Goal: Information Seeking & Learning: Check status

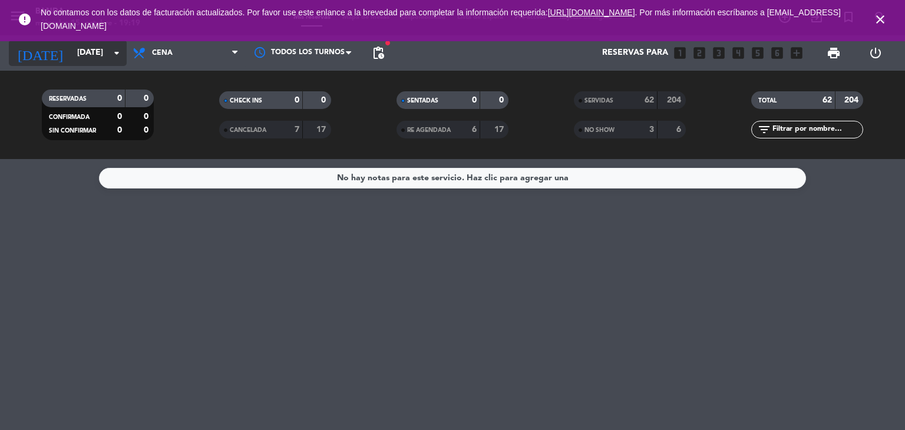
click at [113, 52] on icon "arrow_drop_down" at bounding box center [117, 53] width 14 height 14
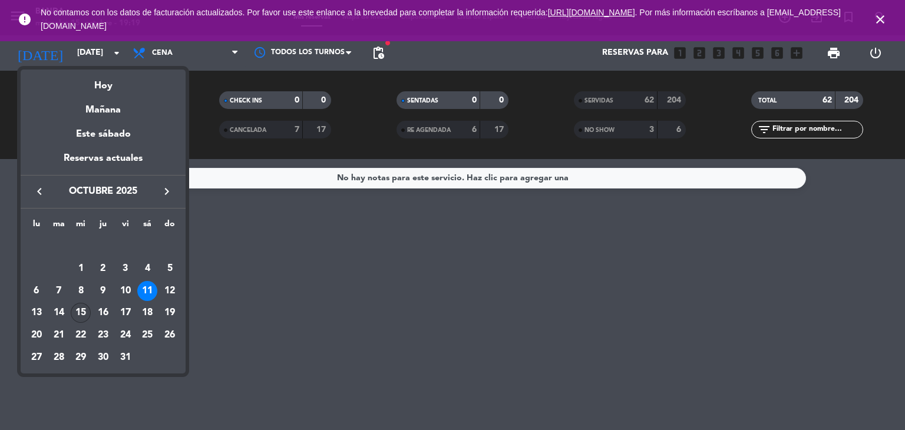
click at [78, 309] on div "15" at bounding box center [81, 313] width 20 height 20
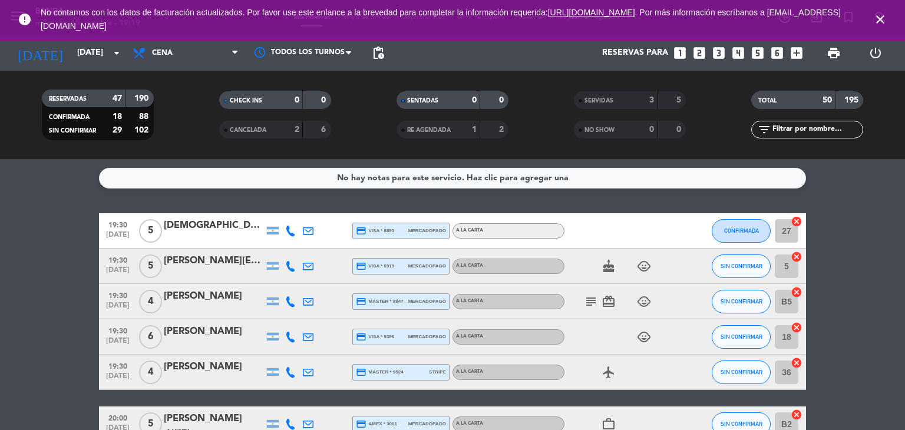
click at [587, 300] on icon "subject" at bounding box center [591, 302] width 14 height 14
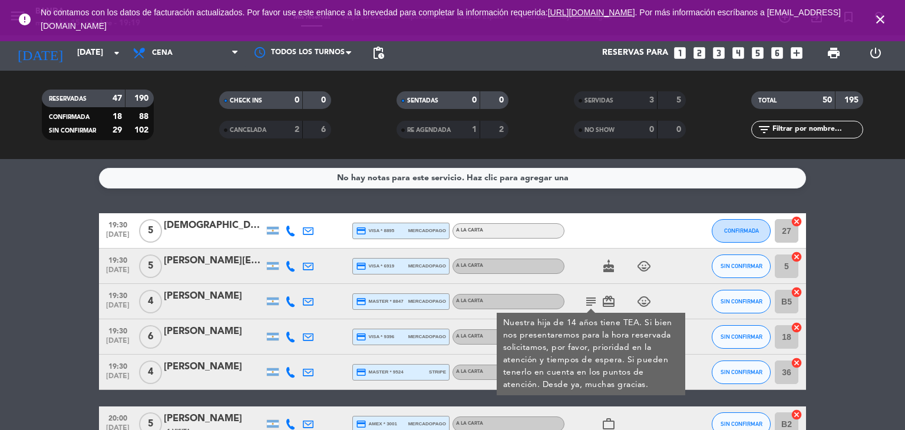
click at [614, 365] on div "Nuestra hija de 14 años tiene TEA. Si bien nos presentaremos para la hora reser…" at bounding box center [591, 354] width 176 height 74
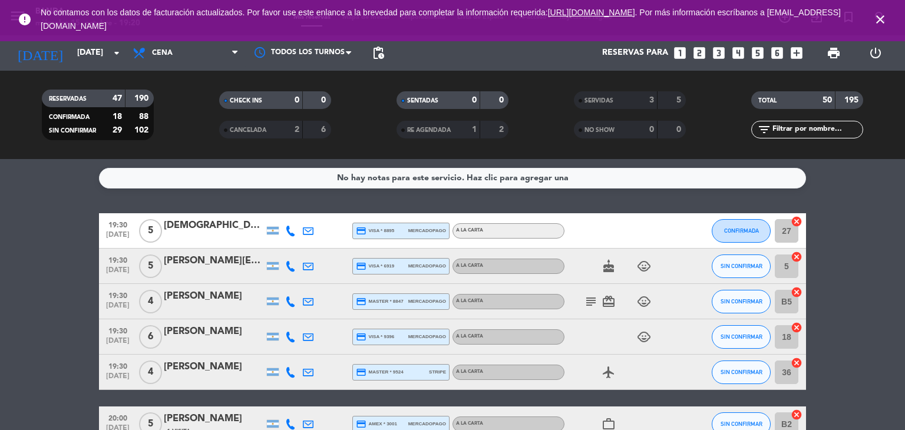
click at [589, 297] on icon "subject" at bounding box center [591, 302] width 14 height 14
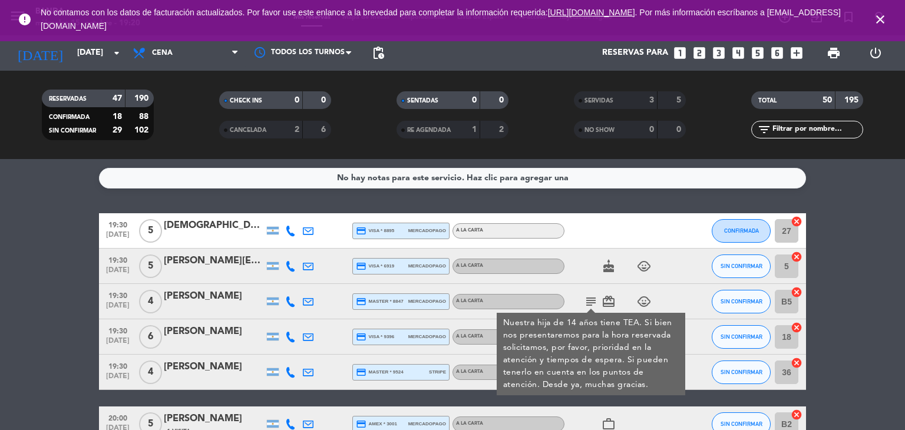
click at [589, 297] on icon "subject" at bounding box center [591, 302] width 14 height 14
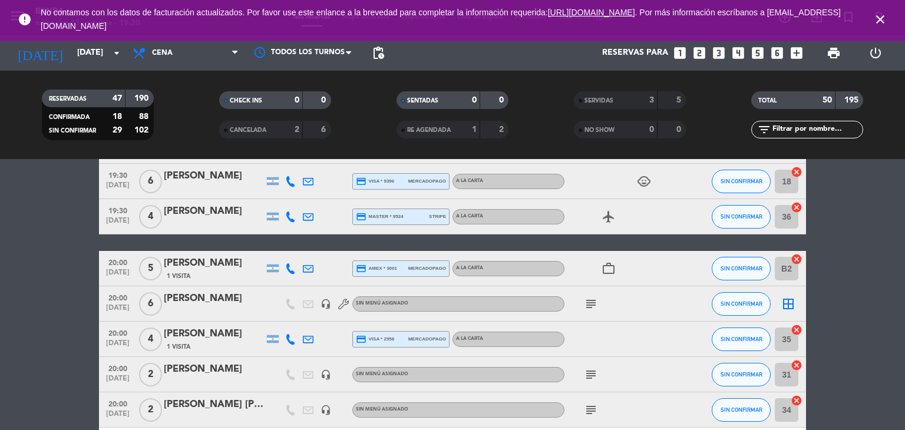
scroll to position [157, 0]
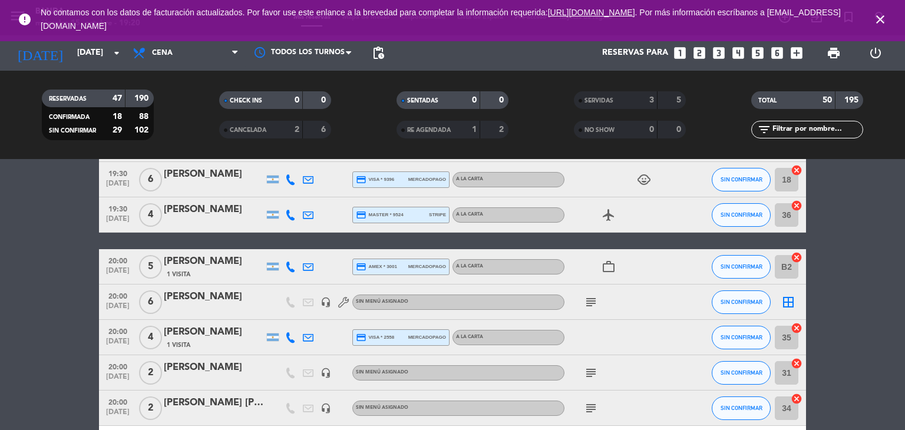
click at [589, 297] on icon "subject" at bounding box center [591, 302] width 14 height 14
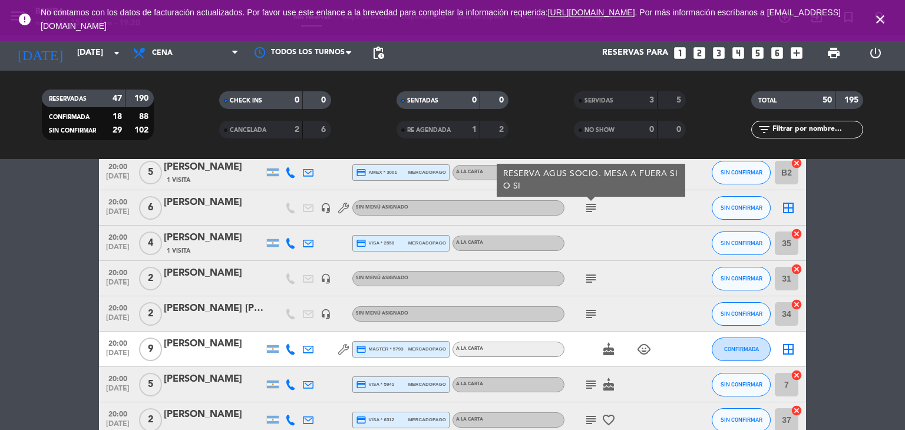
scroll to position [253, 0]
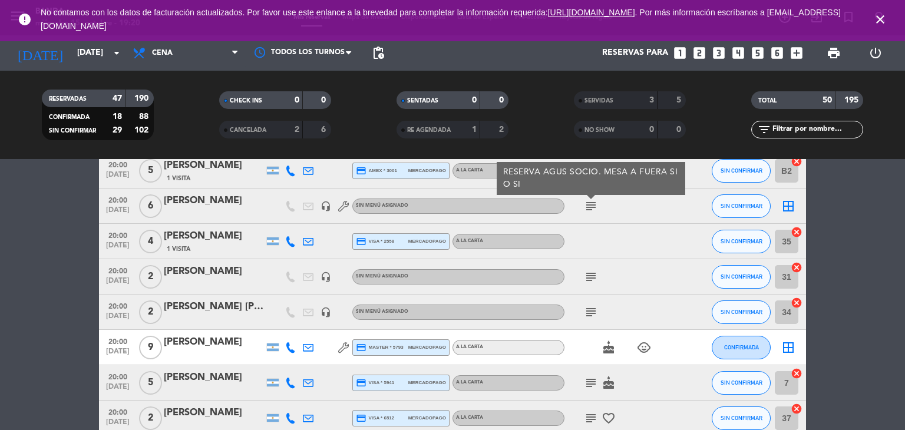
click at [586, 276] on icon "subject" at bounding box center [591, 277] width 14 height 14
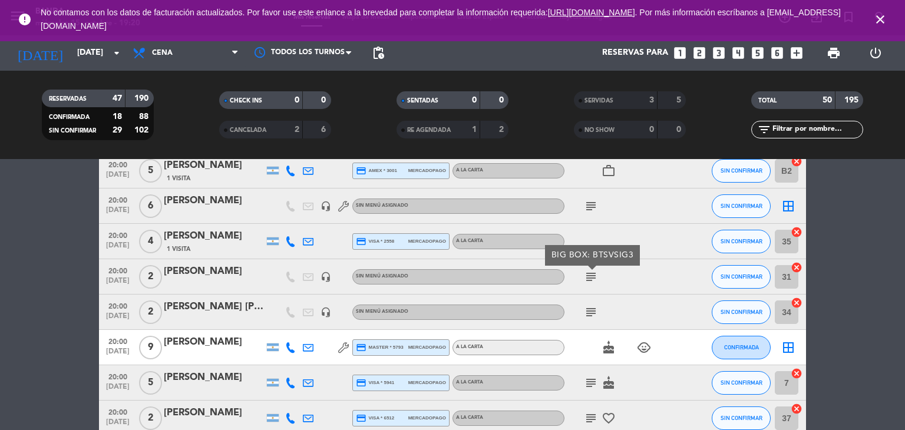
click at [589, 316] on icon "subject" at bounding box center [591, 312] width 14 height 14
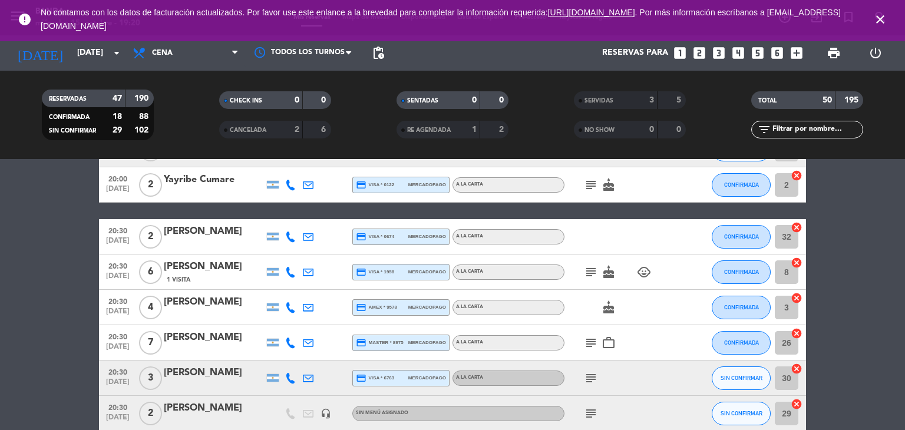
scroll to position [603, 0]
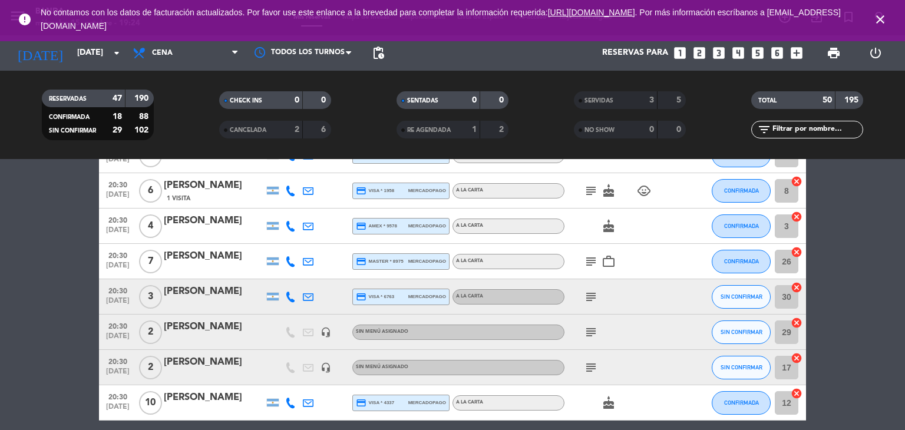
click at [884, 17] on icon "close" at bounding box center [880, 19] width 14 height 14
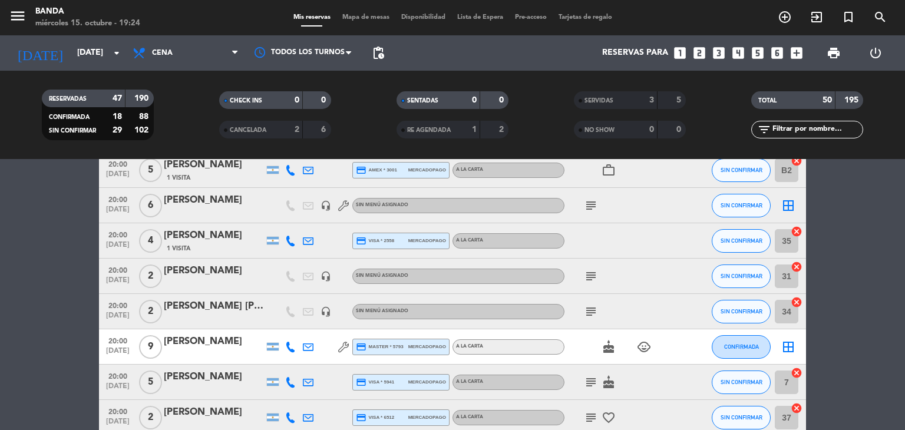
scroll to position [253, 0]
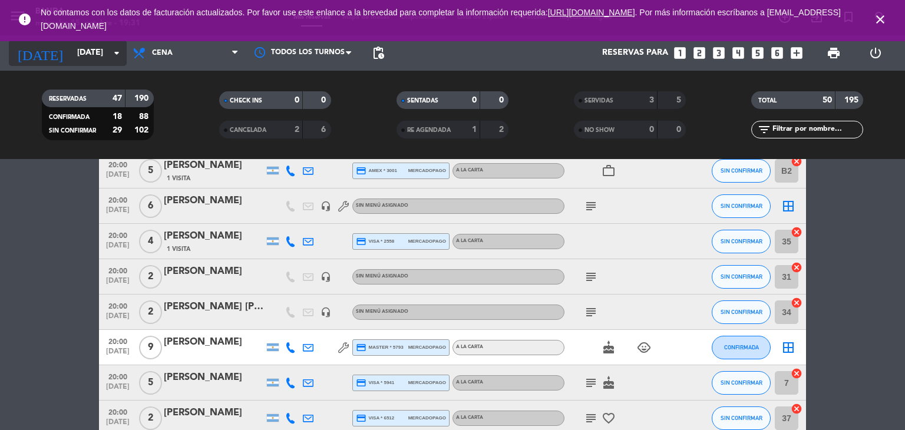
click at [82, 63] on input "[DATE]" at bounding box center [127, 52] width 112 height 21
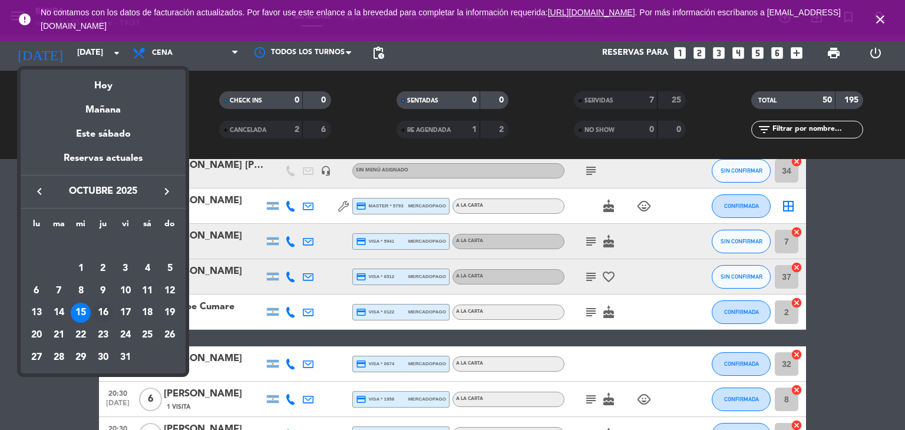
click at [104, 313] on div "16" at bounding box center [103, 313] width 20 height 20
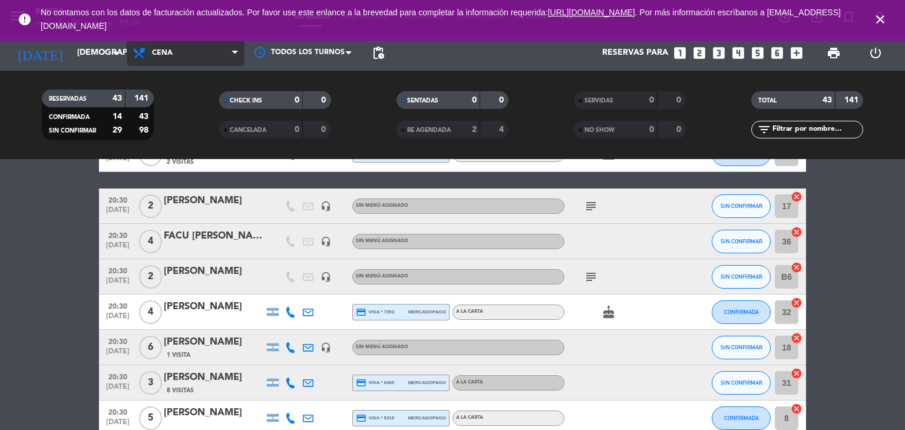
click at [181, 45] on span "Cena" at bounding box center [186, 53] width 118 height 26
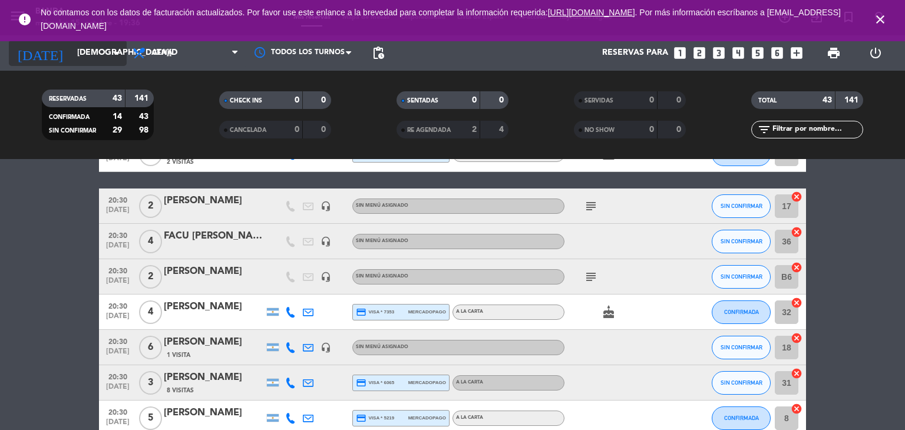
click at [94, 58] on input "[DEMOGRAPHIC_DATA][DATE]" at bounding box center [127, 52] width 112 height 21
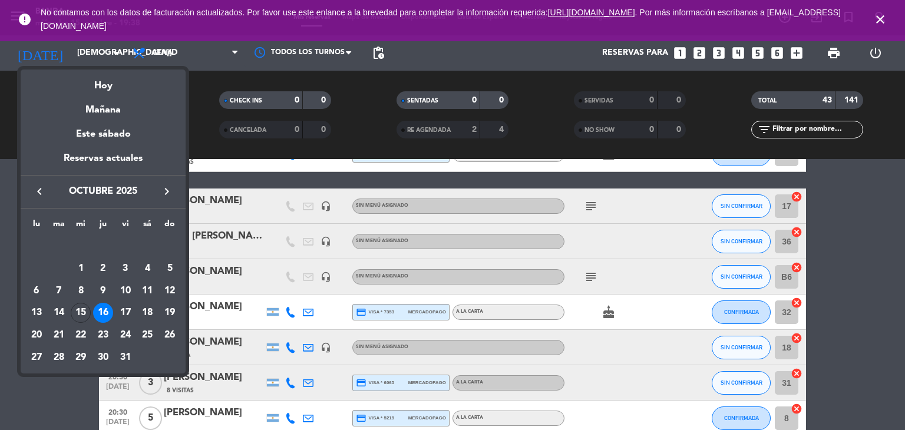
click at [210, 175] on div at bounding box center [452, 215] width 905 height 430
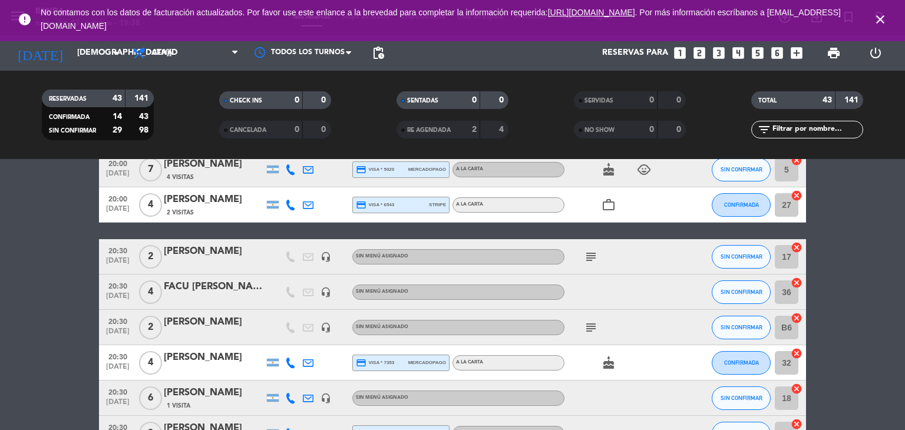
scroll to position [211, 0]
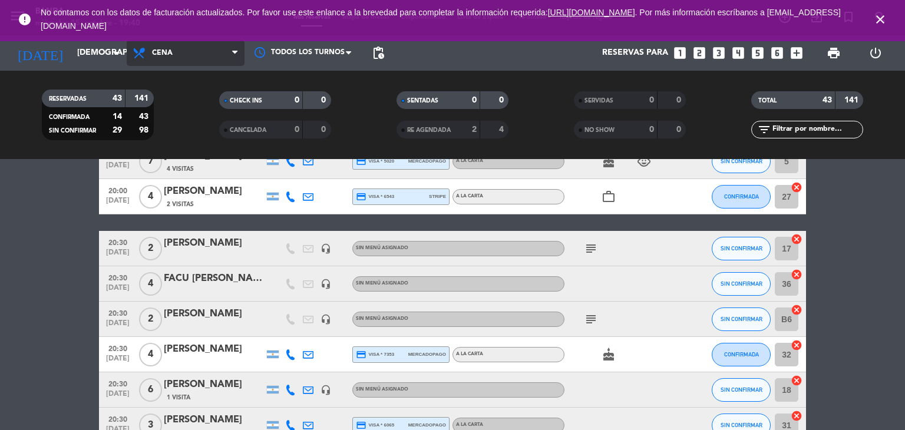
click at [200, 51] on span "Cena" at bounding box center [186, 53] width 118 height 26
click at [184, 108] on div "menu Banda [DATE] 15. octubre - 19:40 Mis reservas Mapa de mesas Disponibilidad…" at bounding box center [452, 79] width 905 height 159
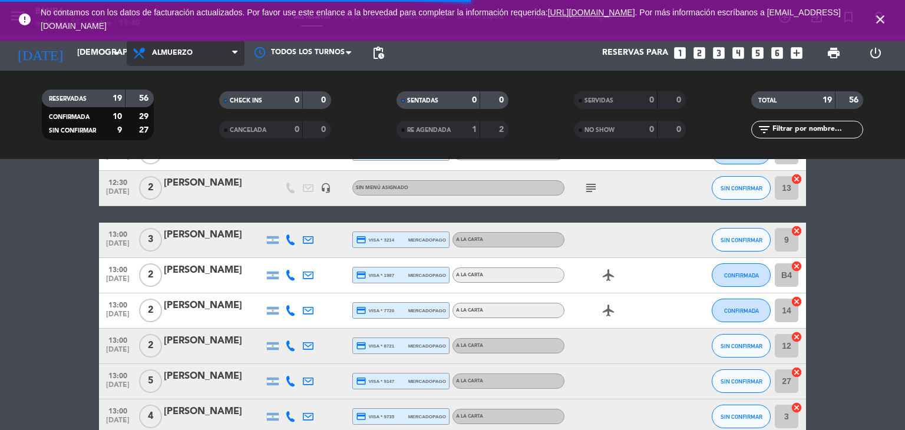
scroll to position [257, 0]
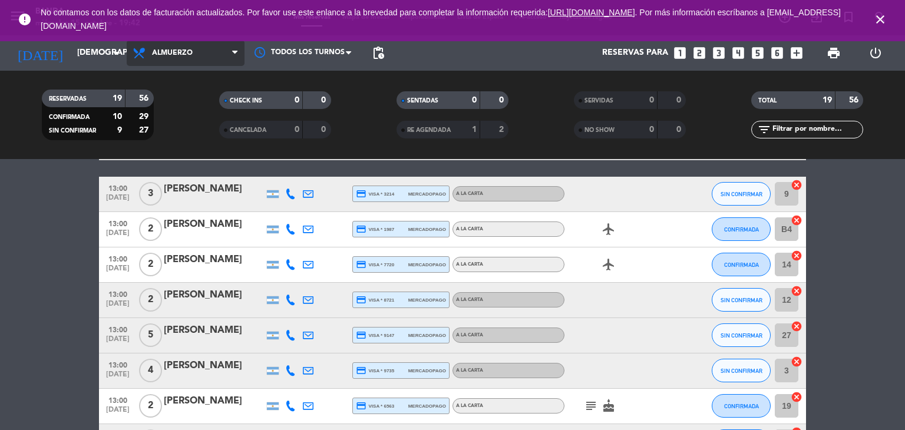
click at [176, 52] on span "Almuerzo" at bounding box center [172, 53] width 41 height 8
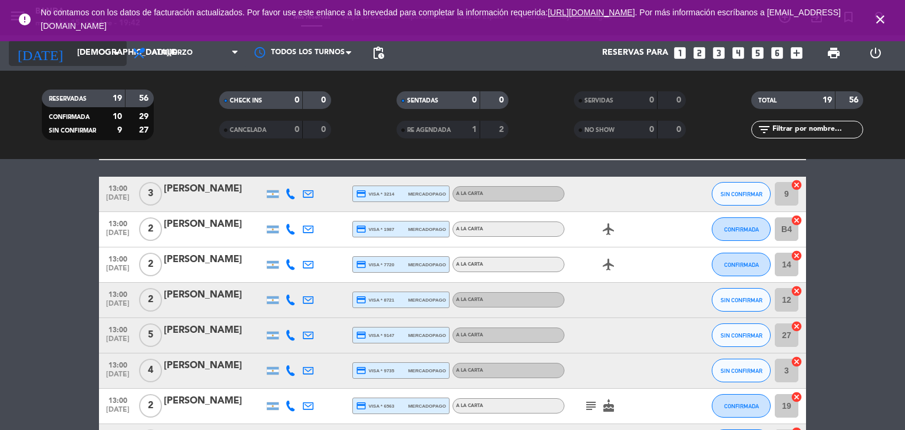
click at [114, 64] on div "[DATE] [DATE] arrow_drop_down" at bounding box center [68, 53] width 118 height 26
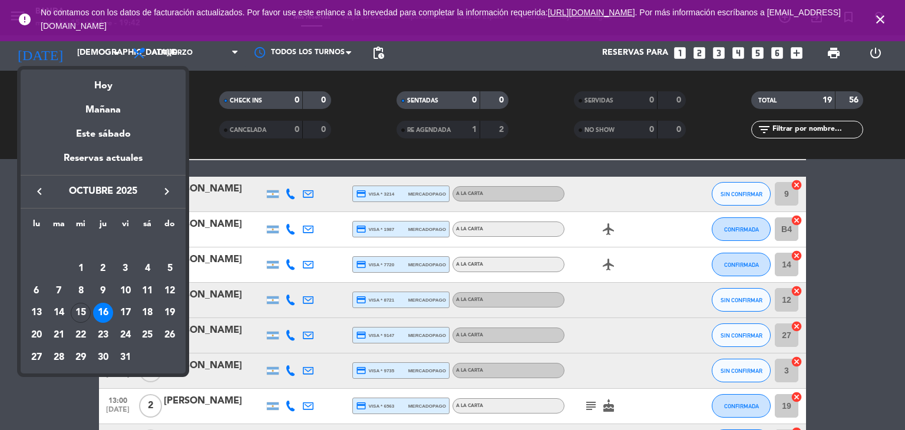
click at [194, 55] on div at bounding box center [452, 215] width 905 height 430
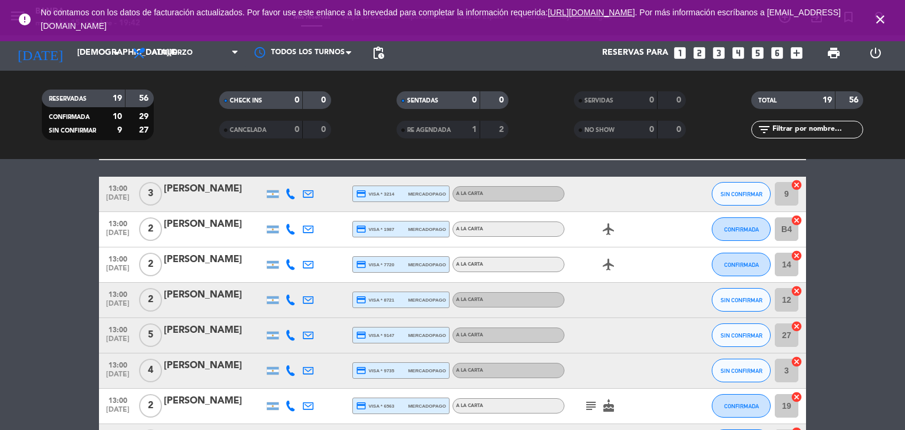
click at [194, 55] on span "Almuerzo" at bounding box center [186, 53] width 118 height 26
click at [176, 140] on div "menu Banda [DATE] 15. octubre - 19:42 Mis reservas Mapa de mesas Disponibilidad…" at bounding box center [452, 79] width 905 height 159
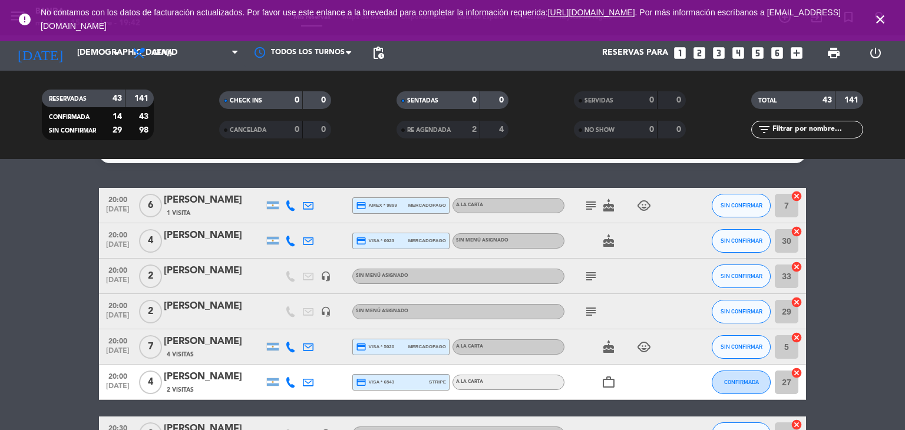
scroll to position [0, 0]
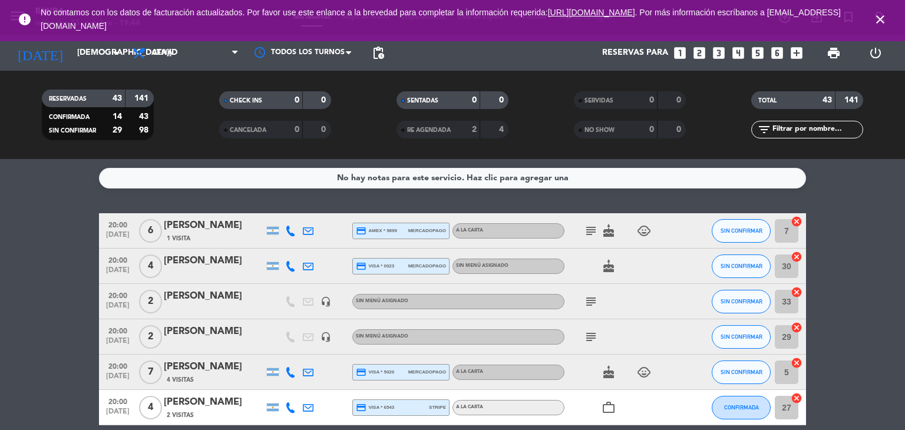
click at [594, 234] on icon "subject" at bounding box center [591, 231] width 14 height 14
click at [594, 305] on icon "subject" at bounding box center [591, 302] width 14 height 14
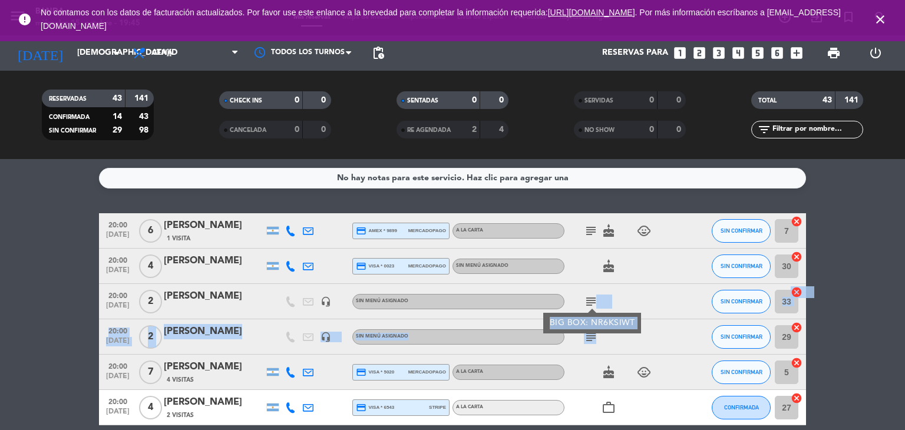
drag, startPoint x: 594, startPoint y: 305, endPoint x: 593, endPoint y: 336, distance: 31.2
click at [593, 336] on icon "subject" at bounding box center [591, 337] width 14 height 14
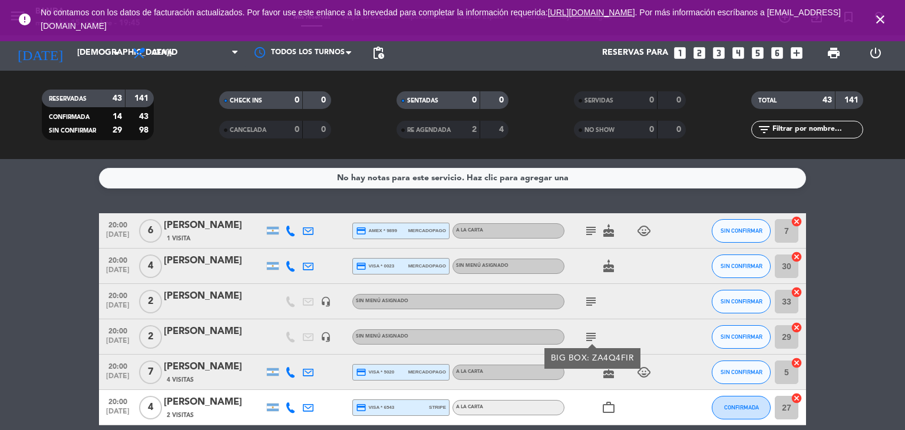
click at [648, 315] on div "subject" at bounding box center [617, 301] width 106 height 35
drag, startPoint x: 606, startPoint y: 379, endPoint x: 608, endPoint y: 373, distance: 6.3
click at [608, 373] on div "cake child_care" at bounding box center [617, 372] width 106 height 35
click at [608, 373] on icon "cake" at bounding box center [608, 372] width 14 height 14
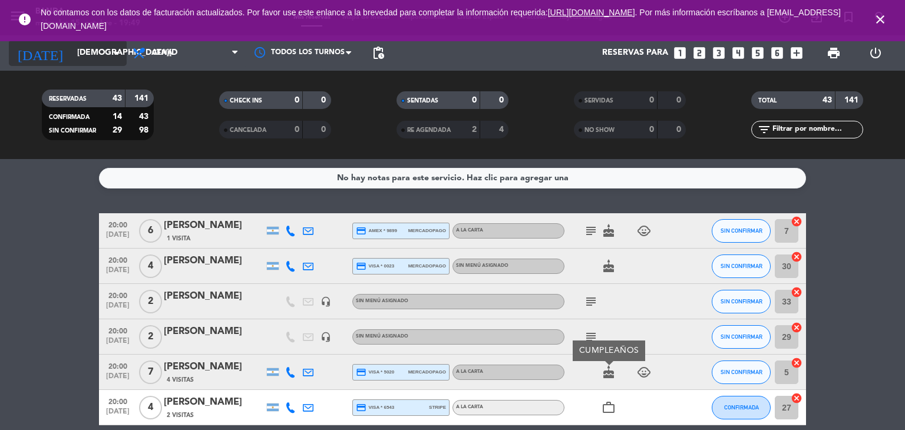
click at [90, 51] on input "[DEMOGRAPHIC_DATA][DATE]" at bounding box center [127, 52] width 112 height 21
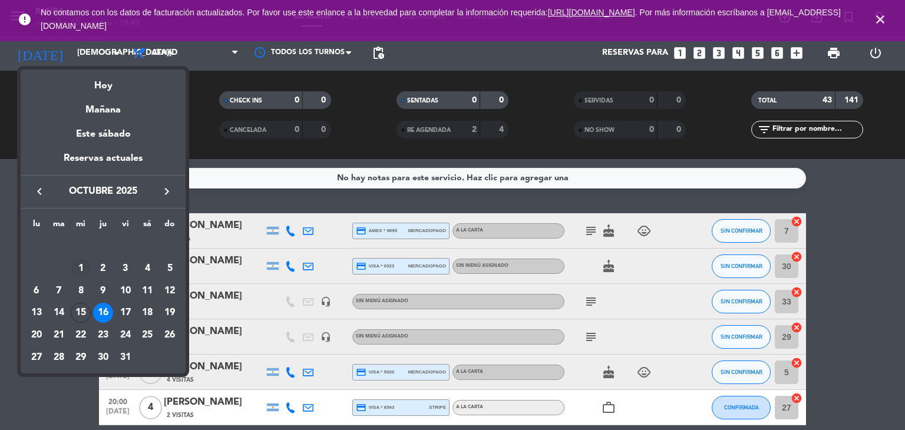
click at [86, 262] on div "1" at bounding box center [81, 269] width 20 height 20
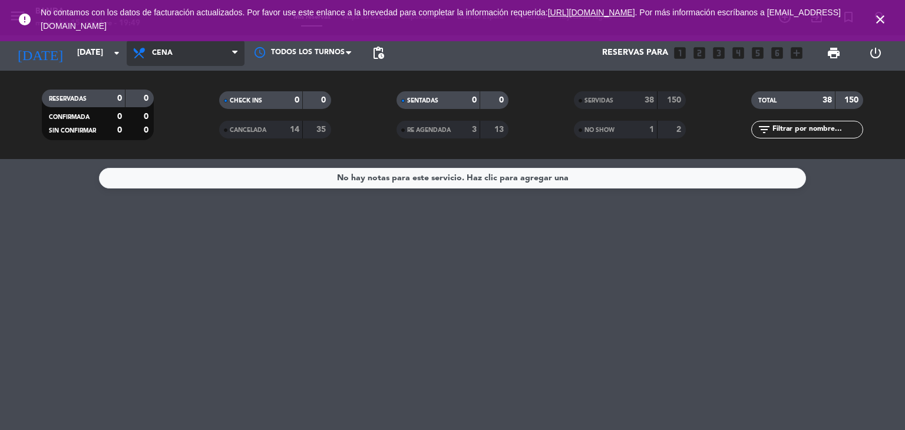
click at [188, 58] on span "Cena" at bounding box center [186, 53] width 118 height 26
click at [187, 105] on div "menu Banda [DATE] 15. octubre - 19:49 Mis reservas Mapa de mesas Disponibilidad…" at bounding box center [452, 79] width 905 height 159
click at [201, 52] on span "Almuerzo" at bounding box center [186, 53] width 118 height 26
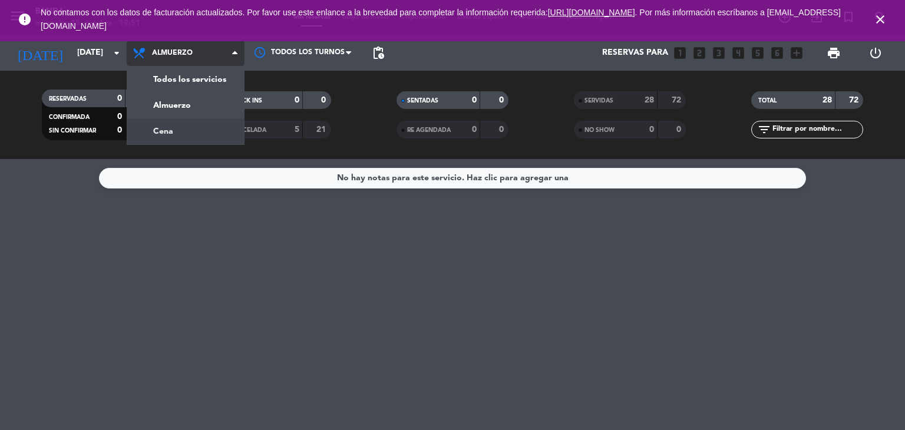
click at [178, 128] on div "menu Banda [DATE] 15. octubre - 19:51 Mis reservas Mapa de mesas Disponibilidad…" at bounding box center [452, 79] width 905 height 159
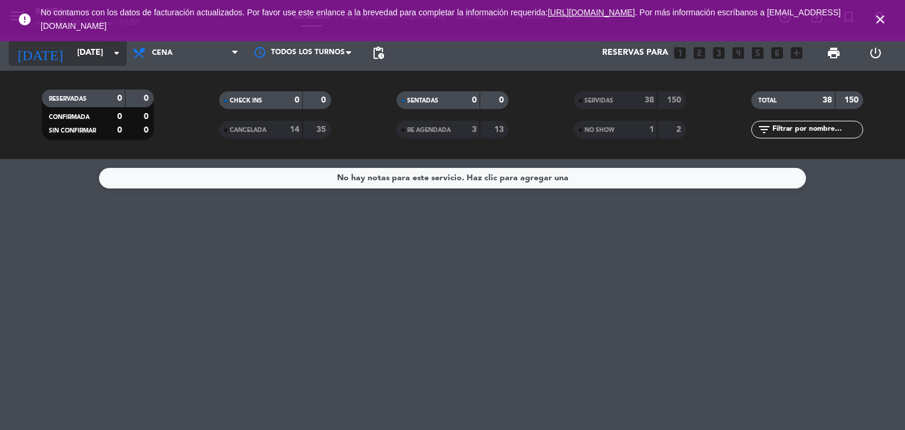
click at [97, 58] on input "[DATE]" at bounding box center [127, 52] width 112 height 21
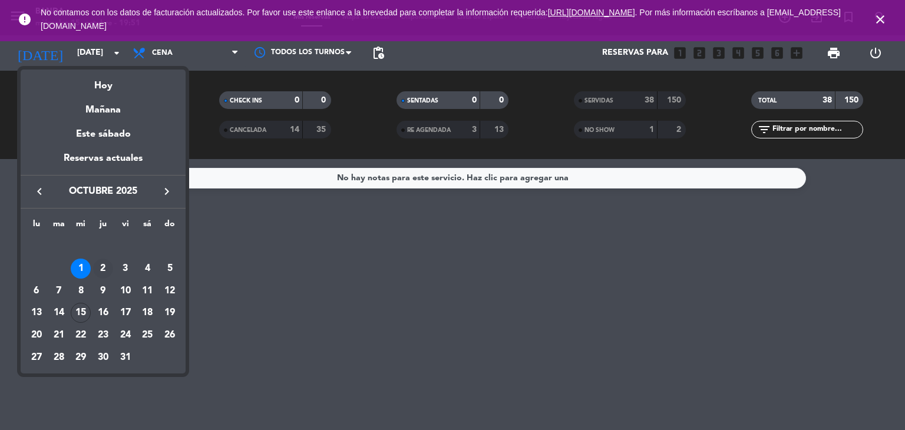
click at [98, 268] on div "2" at bounding box center [103, 269] width 20 height 20
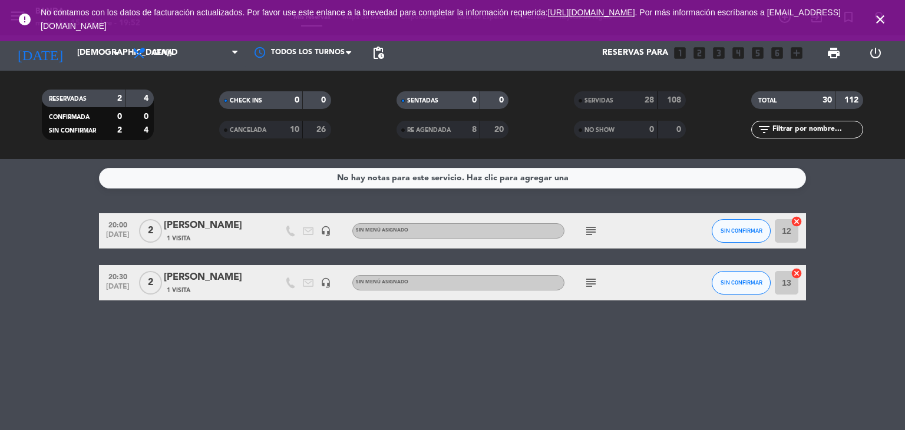
click at [98, 268] on bookings-row "20:00 [DATE] 2 [PERSON_NAME] 1 Visita headset_mic Sin menú asignado subject SIN…" at bounding box center [452, 256] width 905 height 87
click at [160, 368] on div "No hay notas para este servicio. Haz clic para agregar una 20:00 [DATE] 2 [PERS…" at bounding box center [452, 294] width 905 height 271
click at [215, 67] on div "Todos los servicios Almuerzo Cena Cena Todos los servicios Almuerzo Cena" at bounding box center [186, 52] width 118 height 35
click at [213, 57] on span "Cena" at bounding box center [186, 53] width 118 height 26
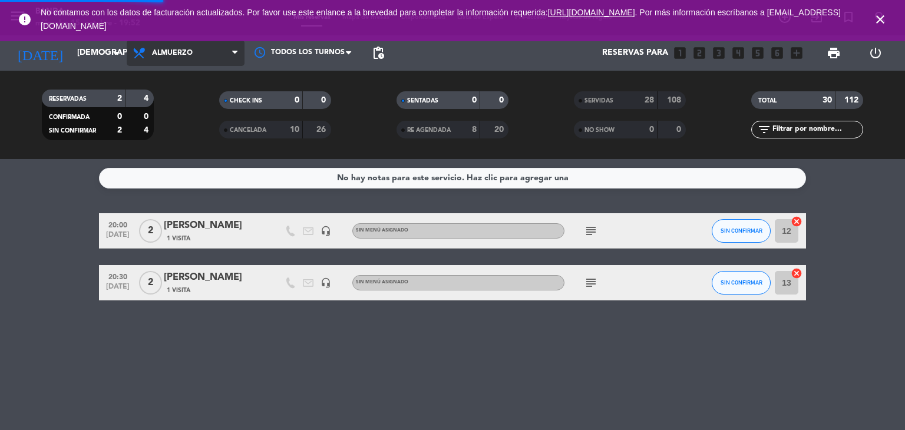
click at [209, 107] on div "menu Banda [DATE] 15. octubre - 19:52 Mis reservas Mapa de mesas Disponibilidad…" at bounding box center [452, 79] width 905 height 159
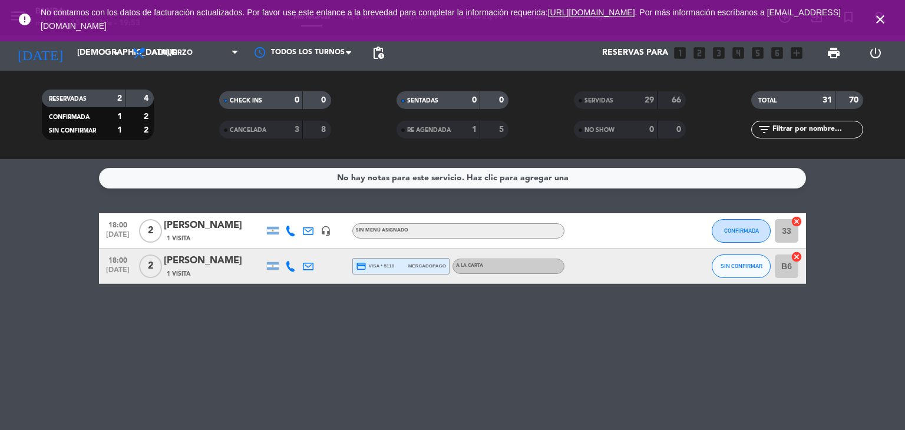
click at [164, 34] on span "No contamos con los datos de facturación actualizados. Por favor use este enlan…" at bounding box center [452, 19] width 823 height 39
click at [164, 54] on span "Almuerzo" at bounding box center [172, 53] width 41 height 8
click at [184, 128] on div "menu Banda [DATE] 15. octubre - 19:53 Mis reservas Mapa de mesas Disponibilidad…" at bounding box center [452, 79] width 905 height 159
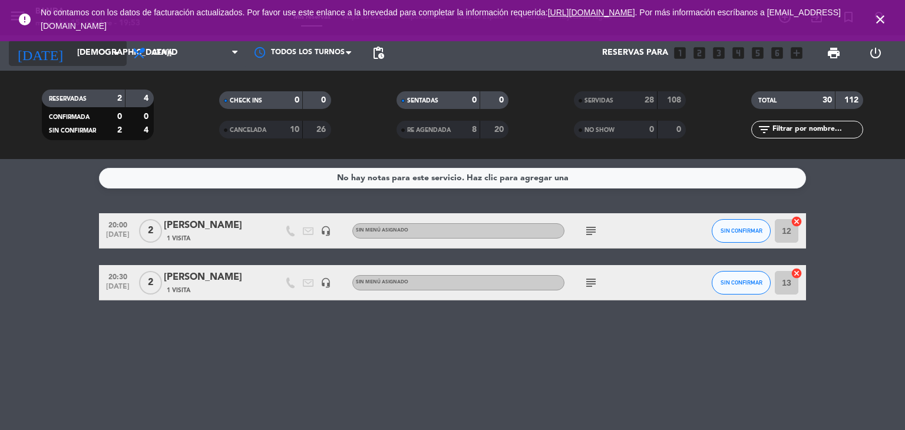
click at [92, 50] on input "[DEMOGRAPHIC_DATA][DATE]" at bounding box center [127, 52] width 112 height 21
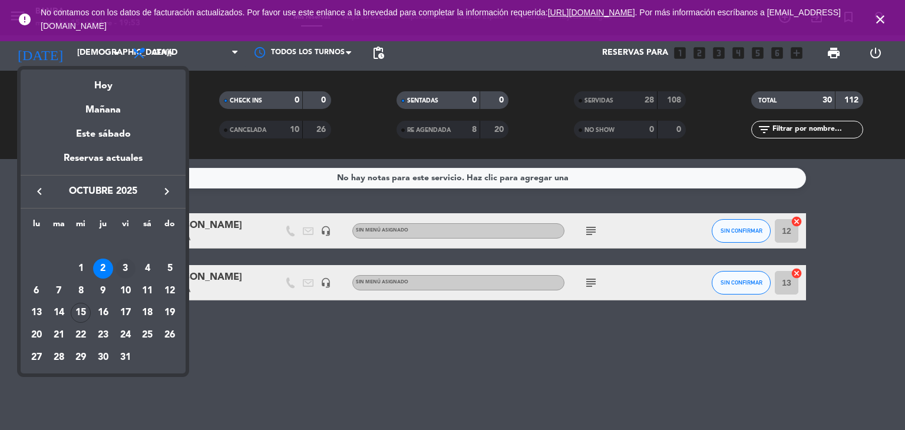
click at [125, 270] on div "3" at bounding box center [125, 269] width 20 height 20
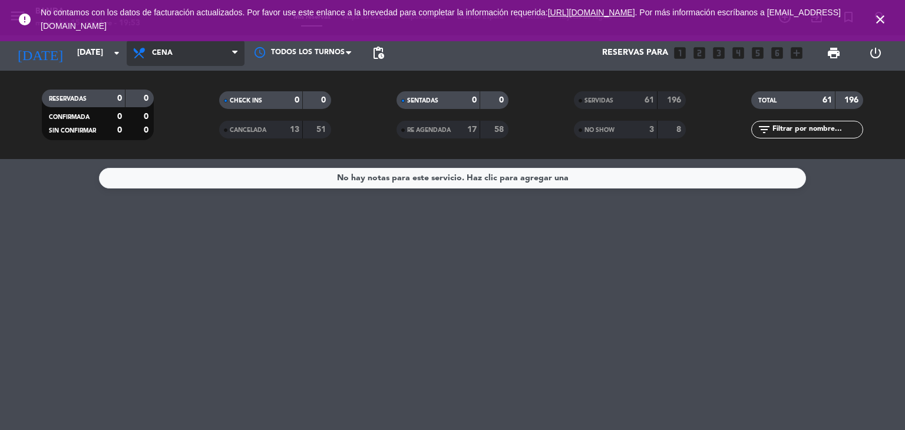
click at [202, 52] on span "Cena" at bounding box center [186, 53] width 118 height 26
click at [196, 108] on div "menu Banda [DATE] 15. octubre - 19:53 Mis reservas Mapa de mesas Disponibilidad…" at bounding box center [452, 79] width 905 height 159
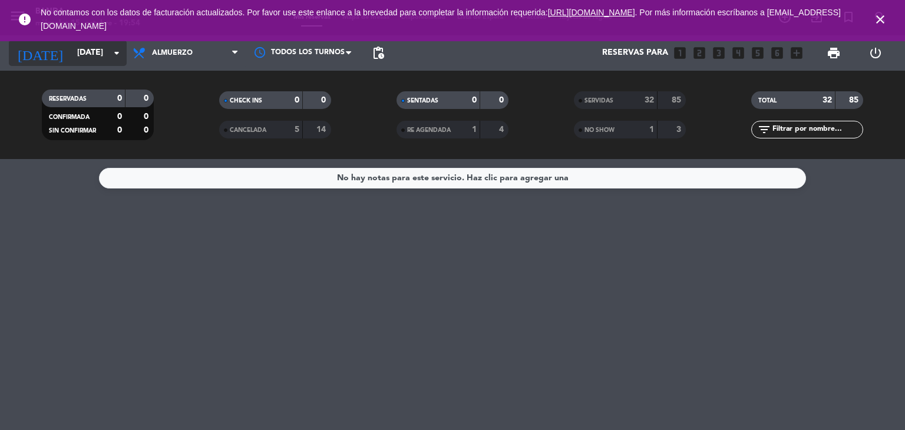
click at [87, 61] on input "[DATE]" at bounding box center [127, 52] width 112 height 21
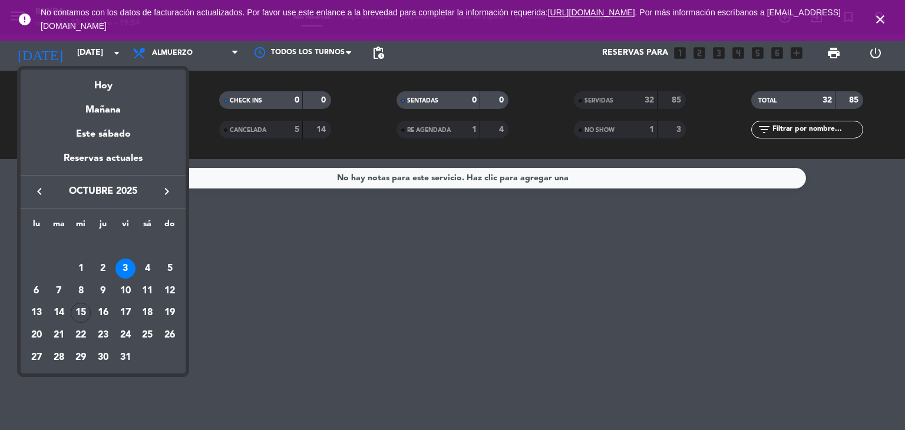
click at [159, 59] on div at bounding box center [452, 215] width 905 height 430
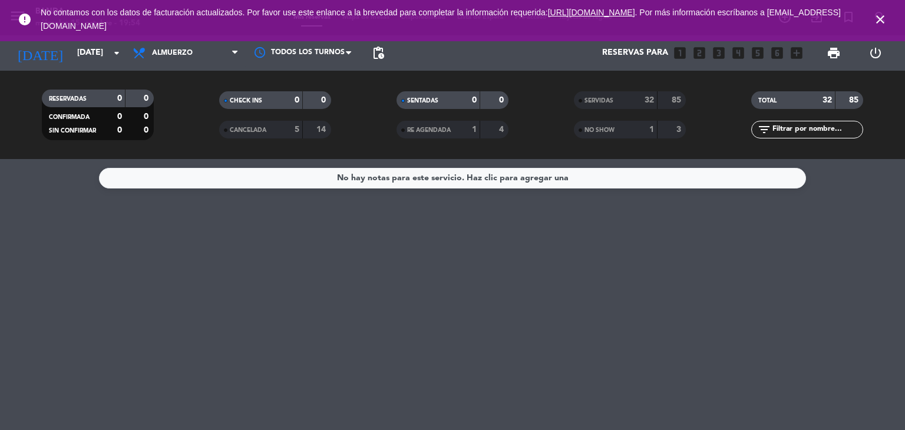
click at [159, 59] on span "Almuerzo" at bounding box center [186, 53] width 118 height 26
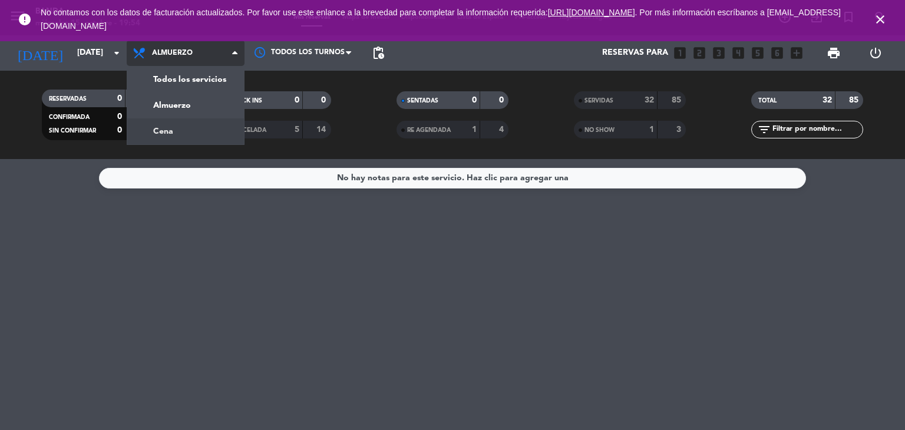
click at [162, 127] on div "menu Banda [DATE] 15. octubre - 19:54 Mis reservas Mapa de mesas Disponibilidad…" at bounding box center [452, 79] width 905 height 159
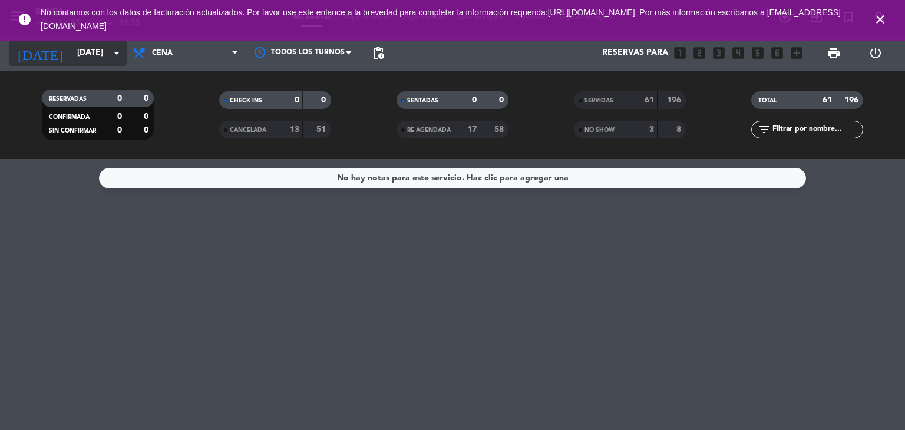
click at [88, 55] on input "[DATE]" at bounding box center [127, 52] width 112 height 21
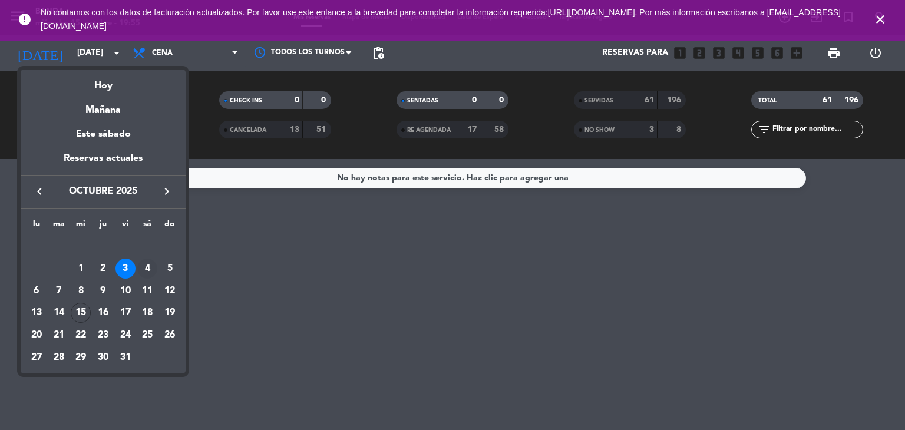
click at [148, 269] on div "4" at bounding box center [147, 269] width 20 height 20
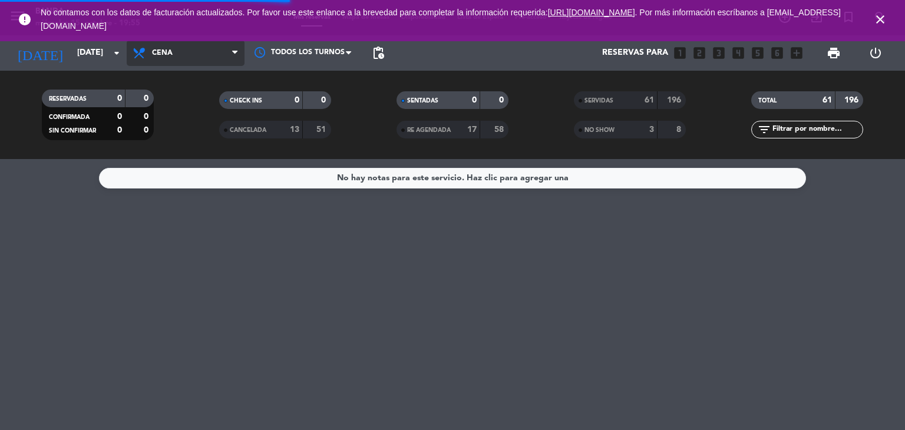
click at [200, 51] on span "Cena" at bounding box center [186, 53] width 118 height 26
click at [191, 51] on span "Cena" at bounding box center [186, 53] width 118 height 26
click at [192, 101] on div "menu Banda [DATE] 15. octubre - 19:55 Mis reservas Mapa de mesas Disponibilidad…" at bounding box center [452, 79] width 905 height 159
click at [181, 51] on span "Almuerzo" at bounding box center [172, 53] width 41 height 8
click at [191, 125] on div "menu Banda [DATE] 15. octubre - 19:55 Mis reservas Mapa de mesas Disponibilidad…" at bounding box center [452, 79] width 905 height 159
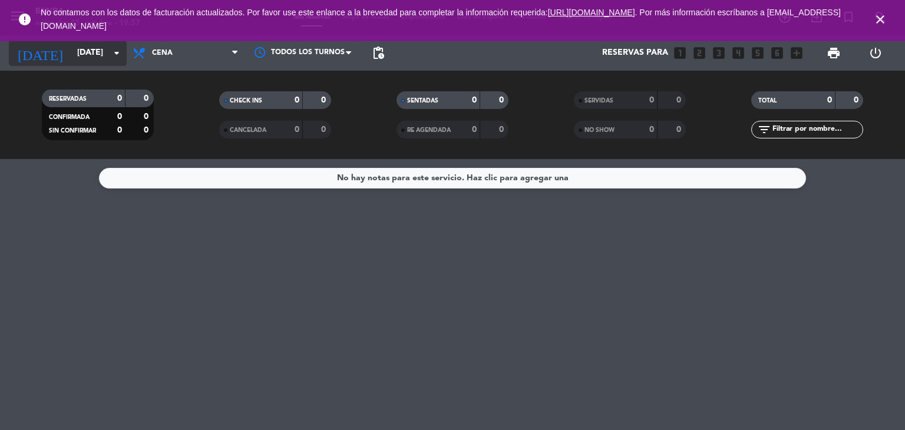
click at [113, 54] on icon "arrow_drop_down" at bounding box center [117, 53] width 14 height 14
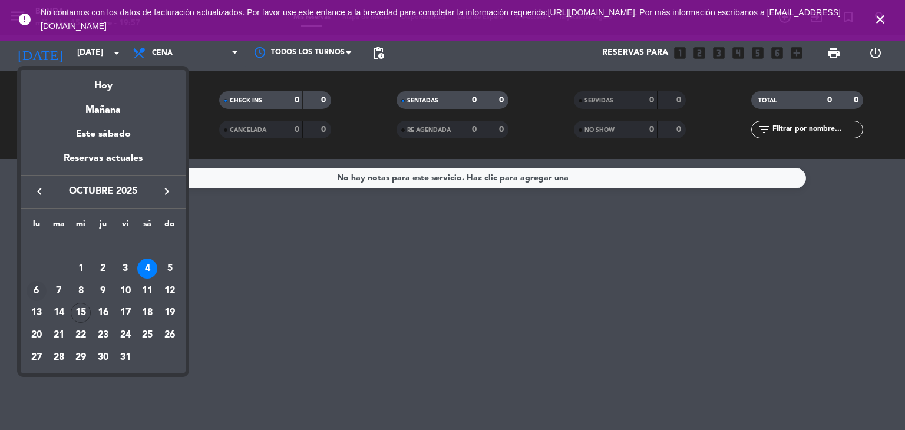
click at [38, 290] on div "6" at bounding box center [37, 291] width 20 height 20
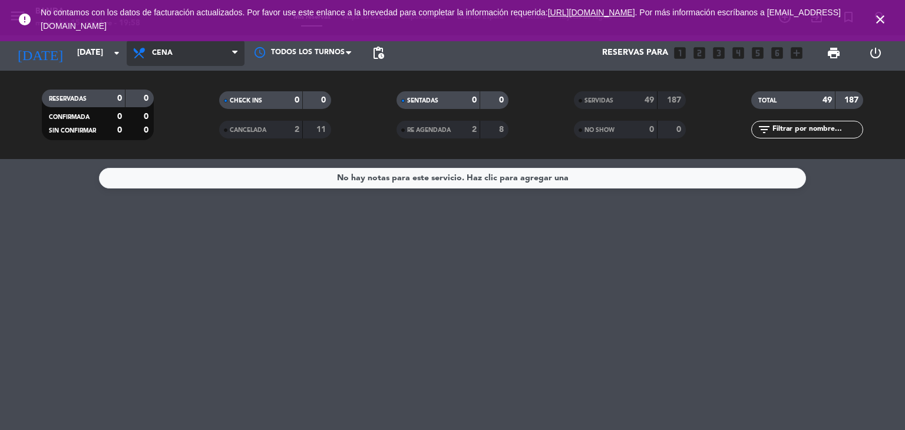
click at [197, 46] on span "Cena" at bounding box center [186, 53] width 118 height 26
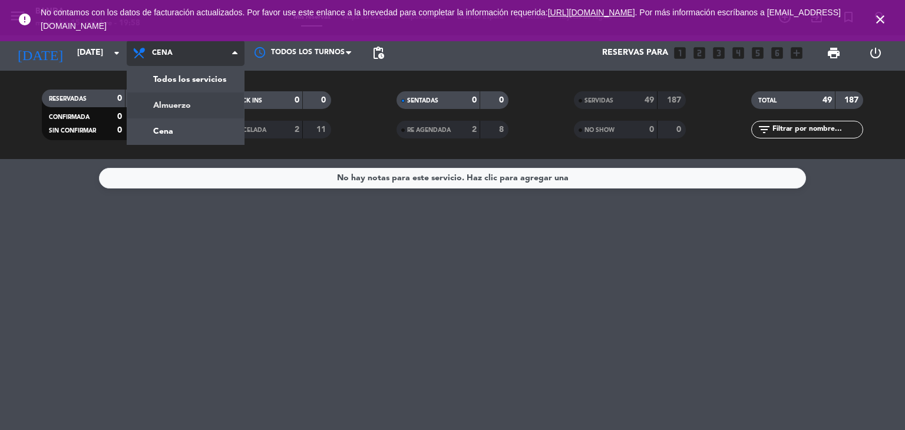
click at [177, 113] on div "menu Banda [DATE] 15. octubre - 19:58 Mis reservas Mapa de mesas Disponibilidad…" at bounding box center [452, 79] width 905 height 159
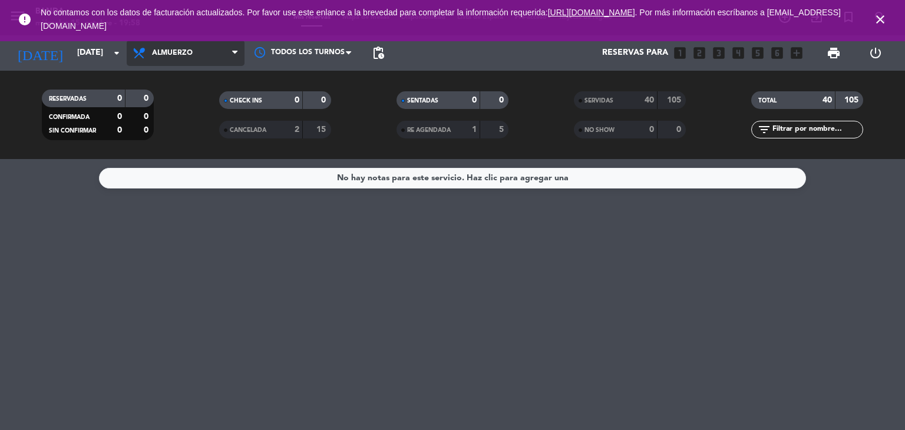
click at [171, 61] on span "Almuerzo" at bounding box center [186, 53] width 118 height 26
click at [177, 131] on div "menu Banda [DATE] 15. octubre - 19:58 Mis reservas Mapa de mesas Disponibilidad…" at bounding box center [452, 79] width 905 height 159
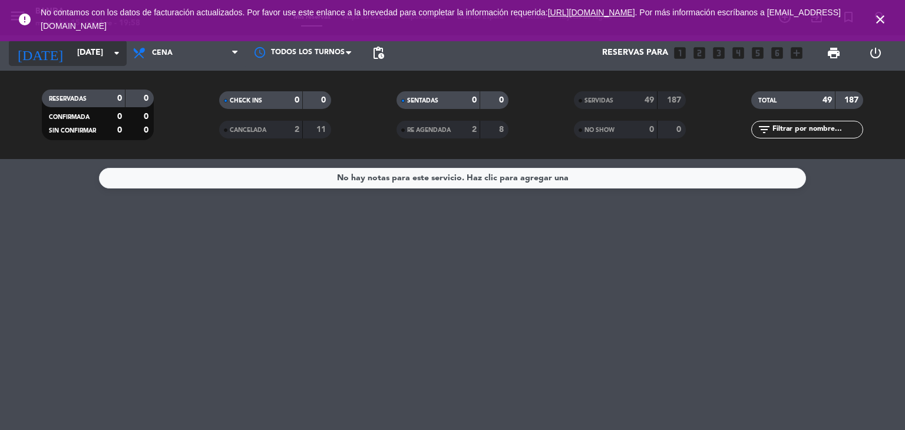
click at [85, 48] on input "[DATE]" at bounding box center [127, 52] width 112 height 21
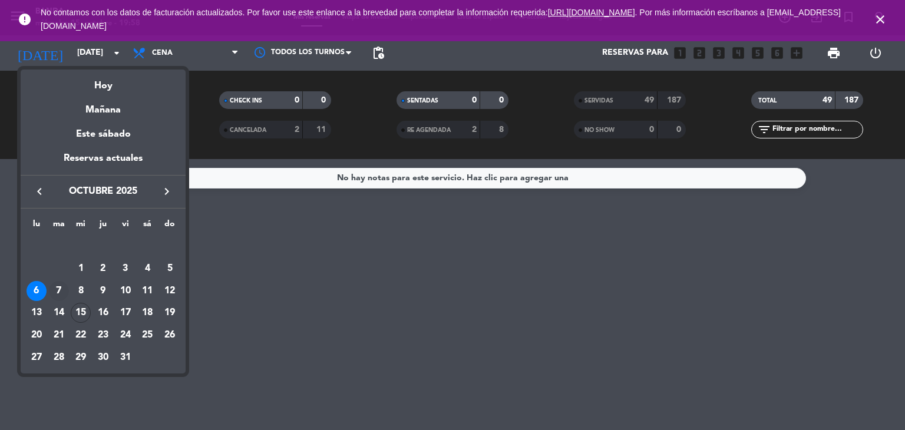
click at [57, 293] on div "7" at bounding box center [59, 291] width 20 height 20
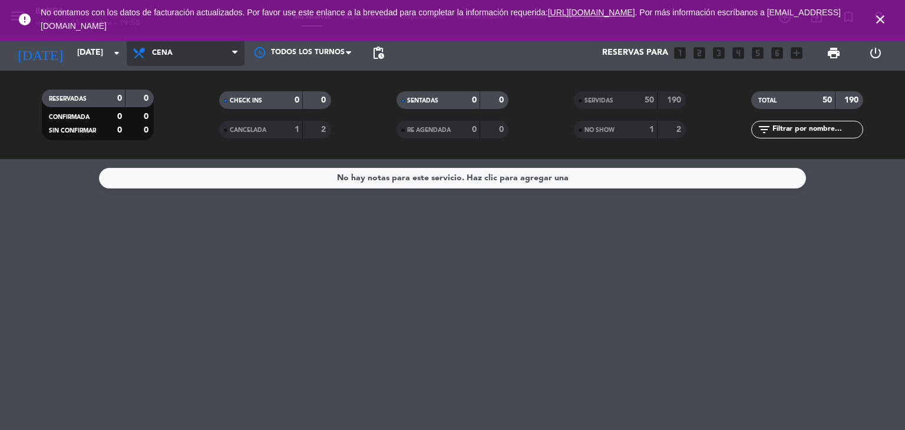
click at [211, 62] on span "Cena" at bounding box center [186, 53] width 118 height 26
click at [203, 107] on div "menu Banda [DATE] 15. octubre - 19:58 Mis reservas Mapa de mesas Disponibilidad…" at bounding box center [452, 79] width 905 height 159
click at [199, 52] on span "Almuerzo" at bounding box center [186, 53] width 118 height 26
click at [196, 129] on div "menu Banda [DATE] 15. octubre - 19:59 Mis reservas Mapa de mesas Disponibilidad…" at bounding box center [452, 79] width 905 height 159
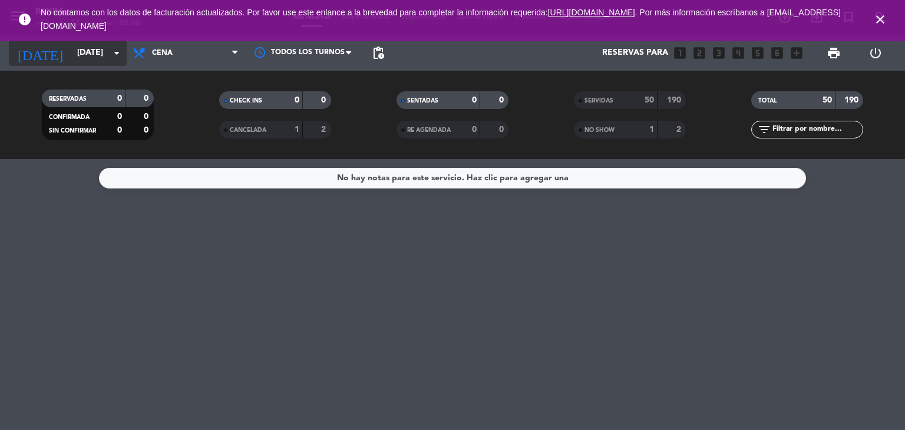
click at [111, 59] on icon "arrow_drop_down" at bounding box center [117, 53] width 14 height 14
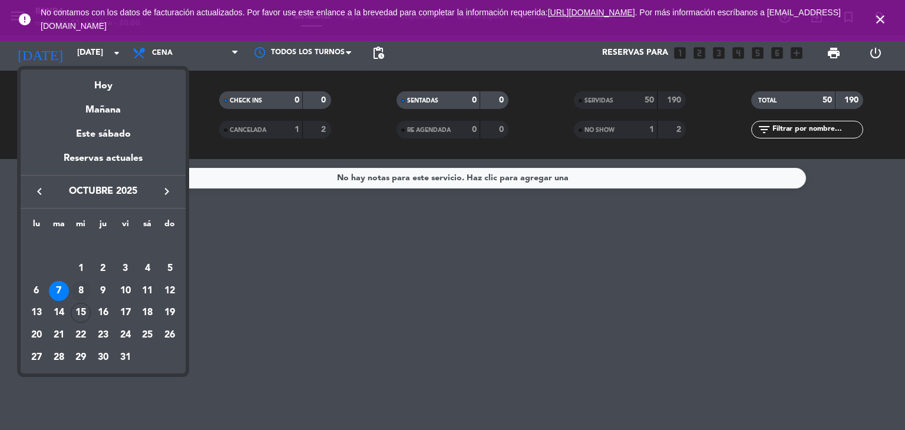
click at [82, 293] on div "8" at bounding box center [81, 291] width 20 height 20
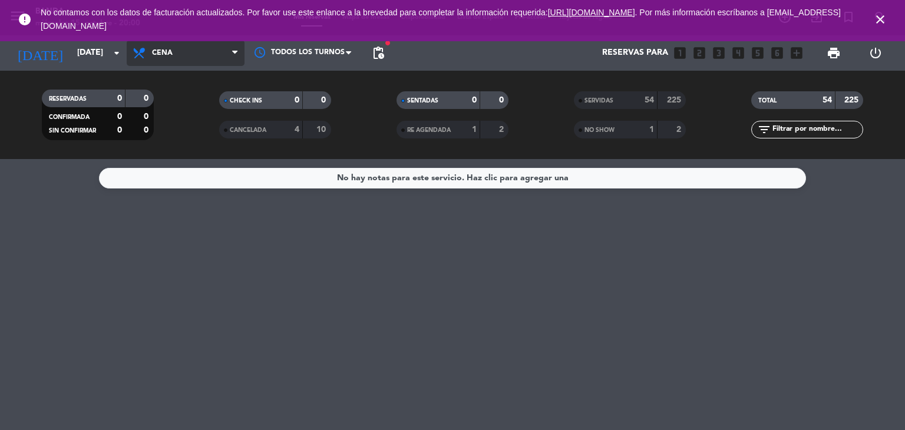
click at [194, 47] on span "Cena" at bounding box center [186, 53] width 118 height 26
click at [196, 108] on div "menu Banda [DATE] 15. octubre - 20:00 Mis reservas Mapa de mesas Disponibilidad…" at bounding box center [452, 79] width 905 height 159
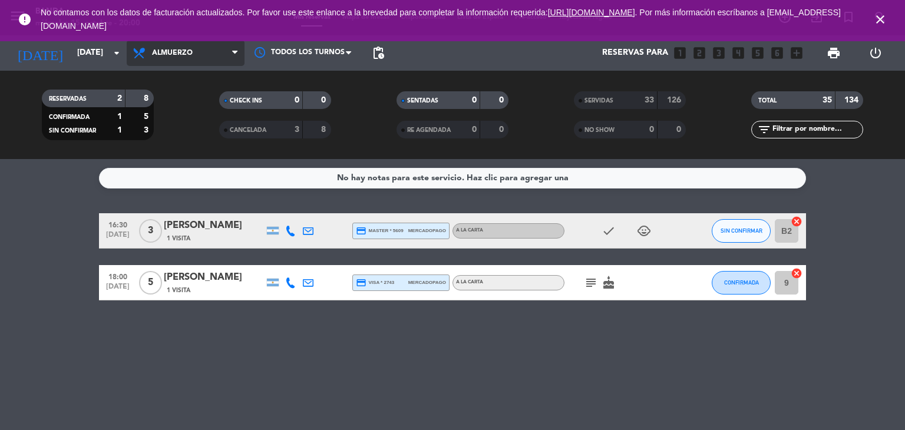
click at [196, 55] on span "Almuerzo" at bounding box center [186, 53] width 118 height 26
click at [199, 127] on div "menu Banda [DATE] 15. octubre - 20:00 Mis reservas Mapa de mesas Disponibilidad…" at bounding box center [452, 79] width 905 height 159
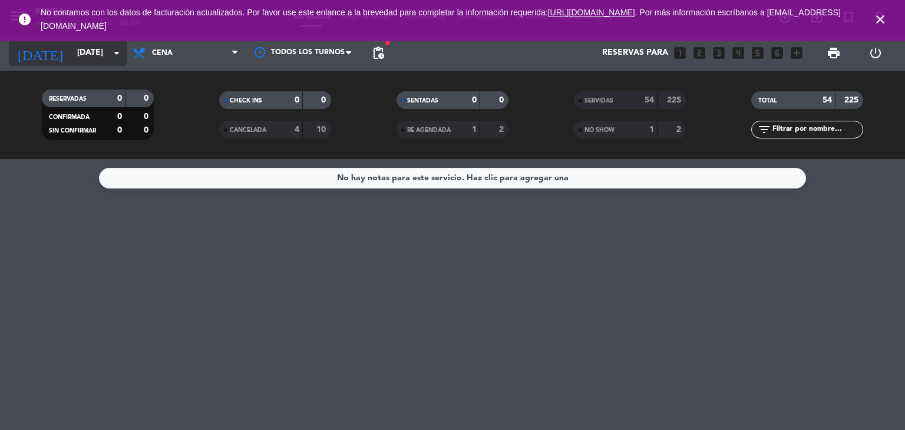
click at [85, 51] on input "[DATE]" at bounding box center [127, 52] width 112 height 21
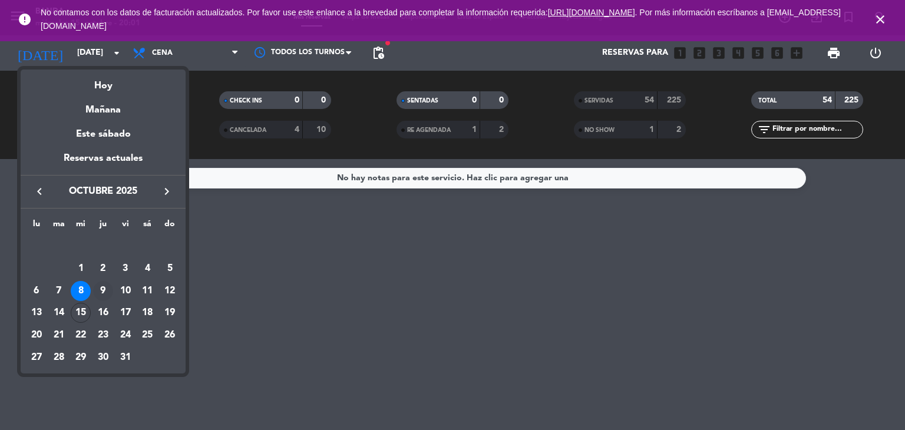
click at [101, 293] on div "9" at bounding box center [103, 291] width 20 height 20
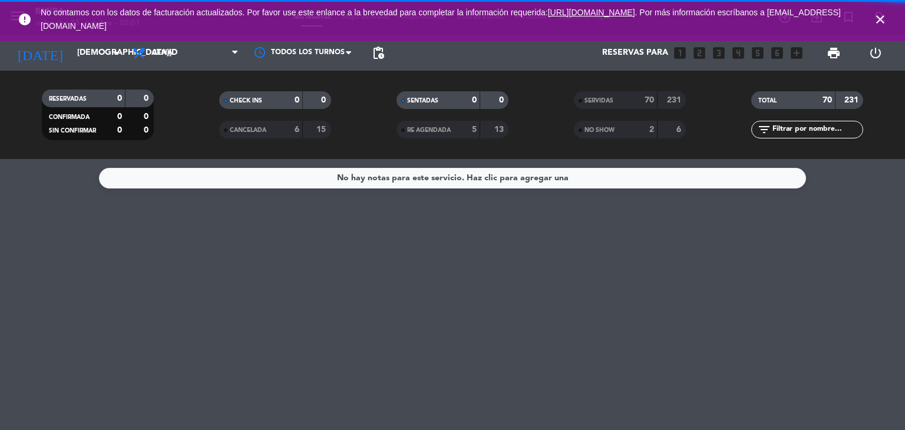
click at [184, 64] on span "Cena" at bounding box center [186, 53] width 118 height 26
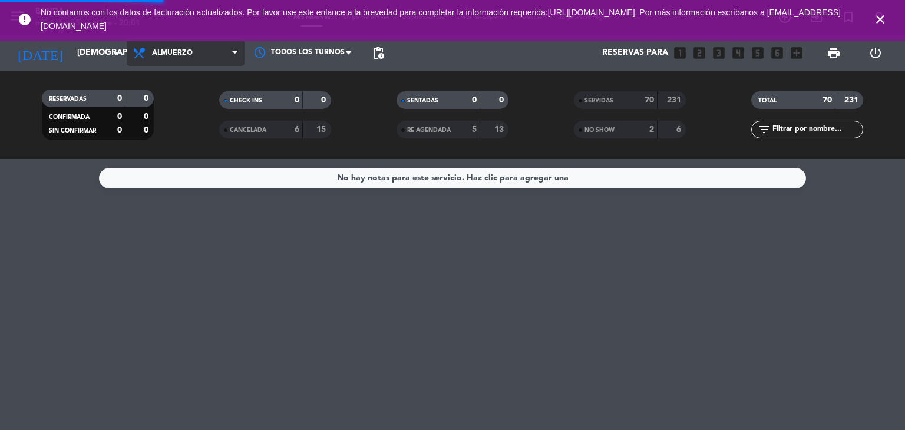
click at [183, 97] on div "menu Banda [DATE] 15. octubre - 20:01 Mis reservas Mapa de mesas Disponibilidad…" at bounding box center [452, 79] width 905 height 159
click at [183, 51] on span "Almuerzo" at bounding box center [172, 53] width 41 height 8
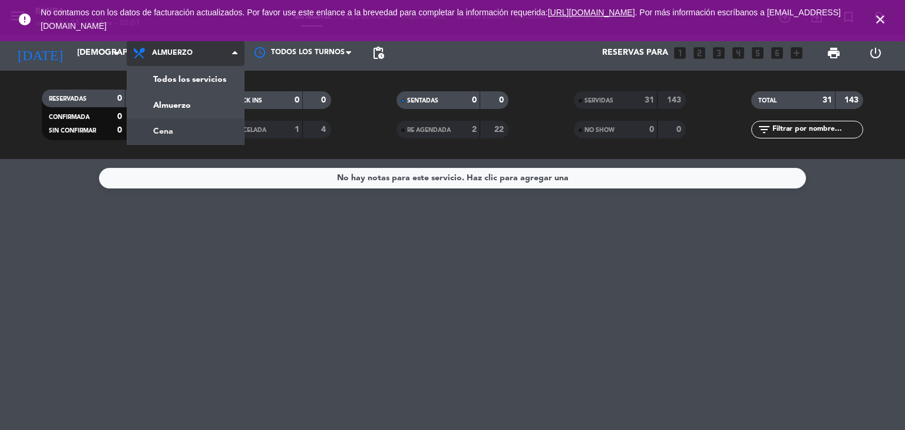
click at [179, 129] on div "menu Banda [DATE] 15. octubre - 20:01 Mis reservas Mapa de mesas Disponibilidad…" at bounding box center [452, 79] width 905 height 159
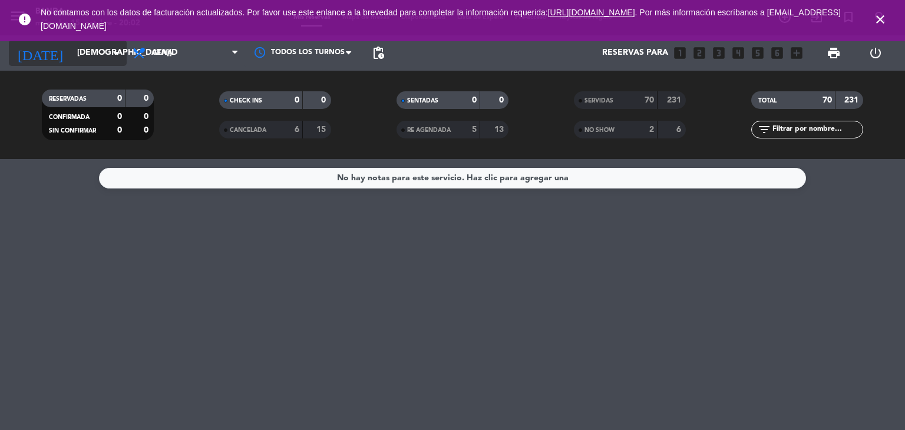
click at [87, 61] on input "[DEMOGRAPHIC_DATA][DATE]" at bounding box center [127, 52] width 112 height 21
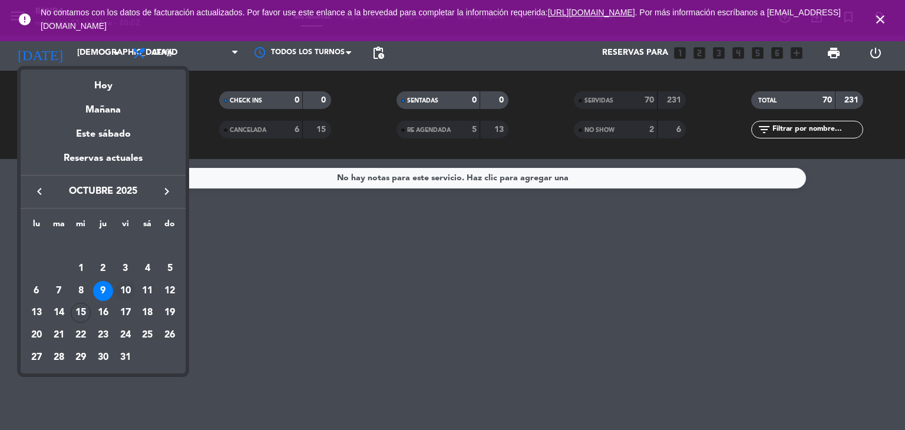
click at [126, 292] on div "10" at bounding box center [125, 291] width 20 height 20
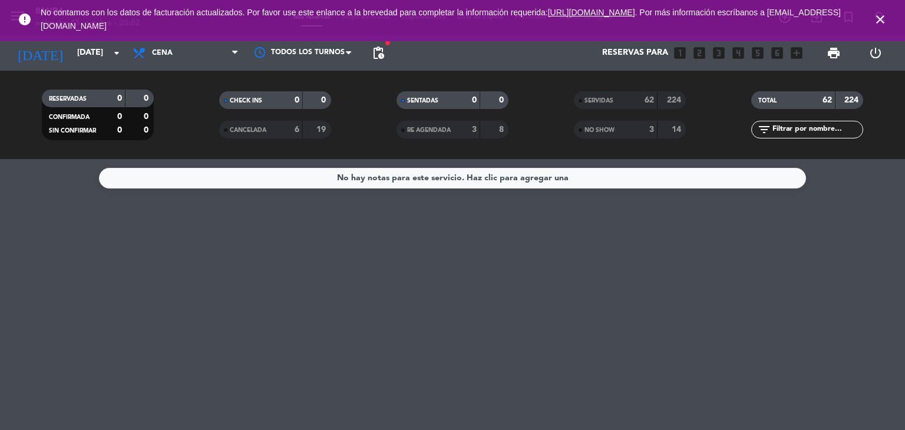
click at [200, 67] on div "Todos los servicios Almuerzo Cena Cena Todos los servicios Almuerzo Cena" at bounding box center [186, 52] width 118 height 35
click at [201, 61] on span "Cena" at bounding box center [186, 53] width 118 height 26
click at [188, 105] on div "menu Banda [DATE] 15. octubre - 20:02 Mis reservas Mapa de mesas Disponibilidad…" at bounding box center [452, 79] width 905 height 159
click at [139, 57] on icon at bounding box center [140, 53] width 17 height 14
click at [165, 124] on div "menu Banda [DATE] 15. octubre - 20:02 Mis reservas Mapa de mesas Disponibilidad…" at bounding box center [452, 79] width 905 height 159
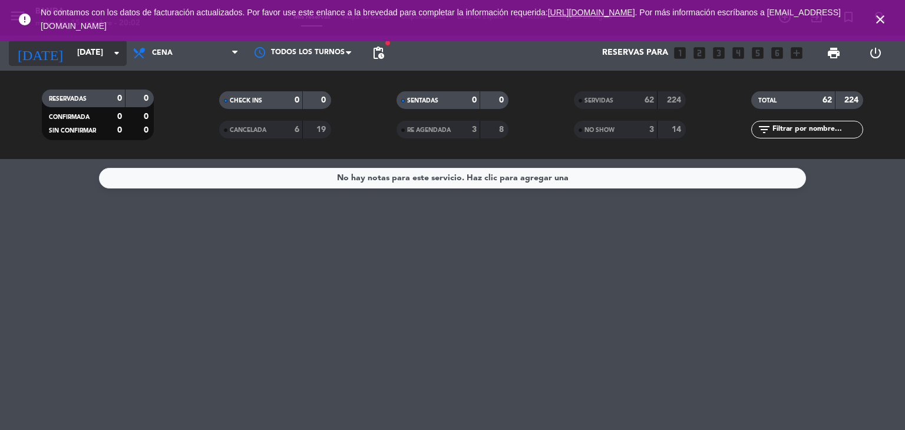
click at [101, 54] on input "[DATE]" at bounding box center [127, 52] width 112 height 21
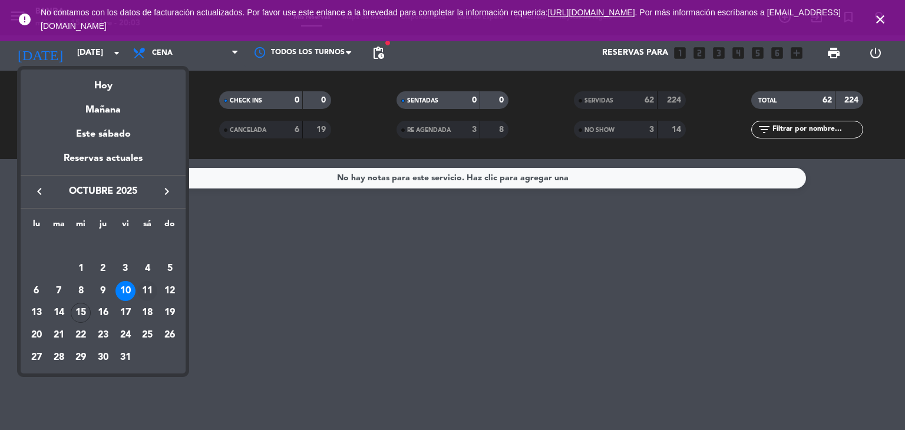
click at [148, 290] on div "11" at bounding box center [147, 291] width 20 height 20
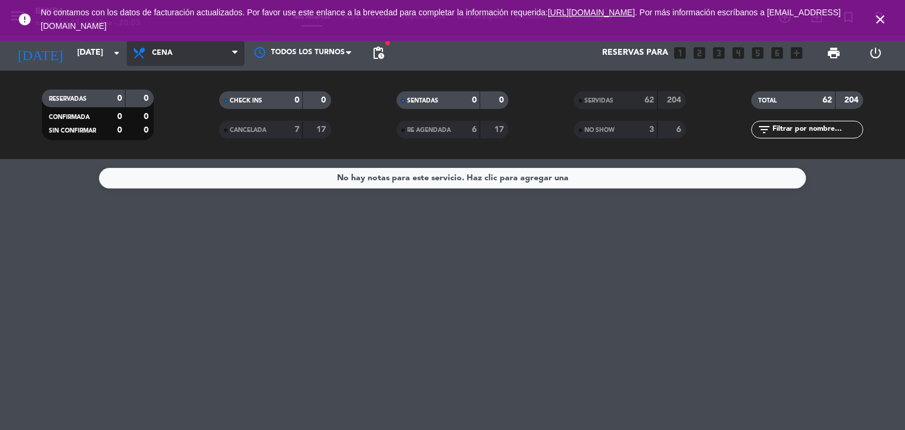
drag, startPoint x: 195, startPoint y: 55, endPoint x: 210, endPoint y: 51, distance: 15.5
click at [210, 51] on span "Cena" at bounding box center [186, 53] width 118 height 26
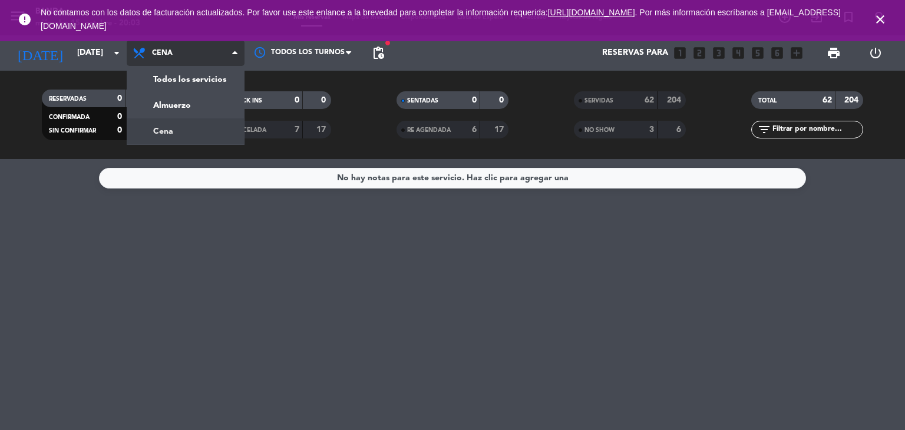
click at [210, 51] on span "Cena" at bounding box center [186, 53] width 118 height 26
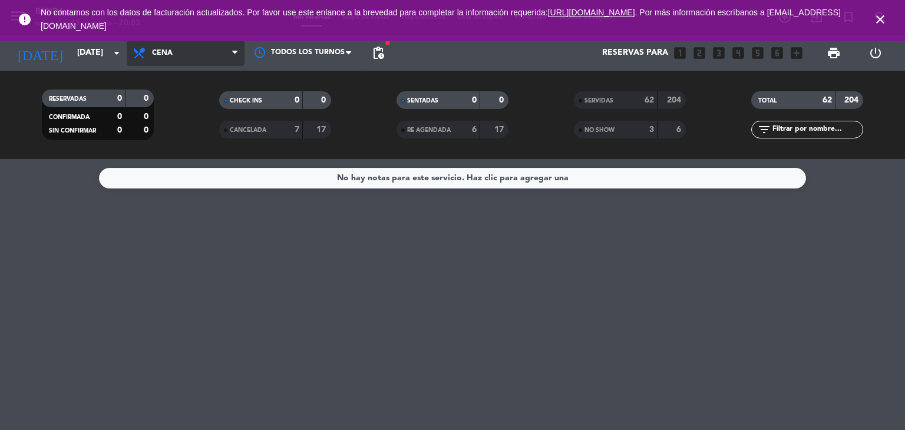
click at [200, 59] on span "Cena" at bounding box center [186, 53] width 118 height 26
click at [183, 100] on div "menu Banda [DATE] 15. octubre - 20:03 Mis reservas Mapa de mesas Disponibilidad…" at bounding box center [452, 79] width 905 height 159
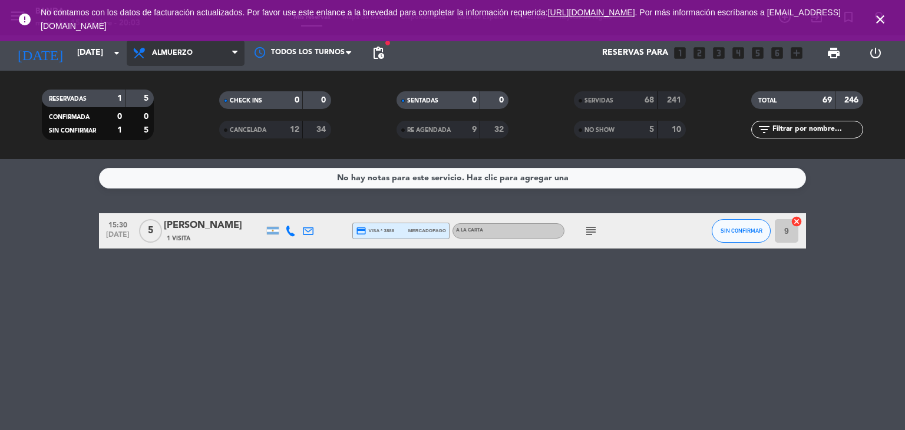
click at [172, 61] on span "Almuerzo" at bounding box center [186, 53] width 118 height 26
click at [173, 130] on div "menu Banda [DATE] 15. octubre - 20:03 Mis reservas Mapa de mesas Disponibilidad…" at bounding box center [452, 79] width 905 height 159
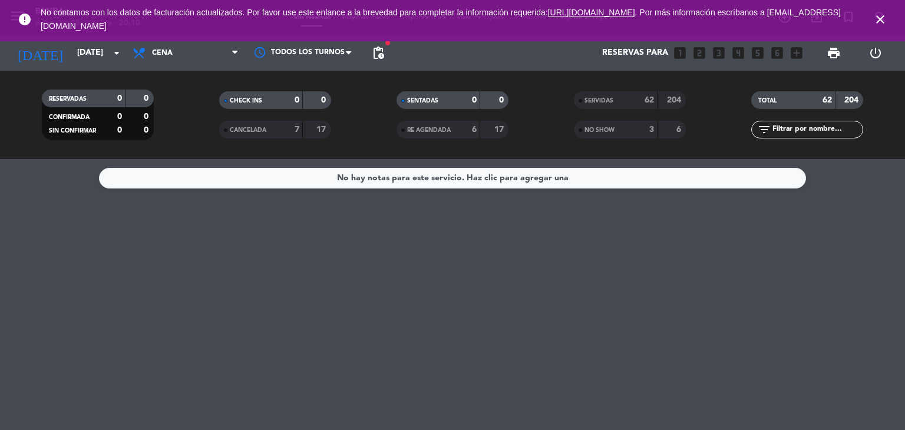
click at [73, 66] on div "[DATE] [DATE] arrow_drop_down" at bounding box center [68, 52] width 118 height 35
click at [77, 57] on input "[DATE]" at bounding box center [127, 52] width 112 height 21
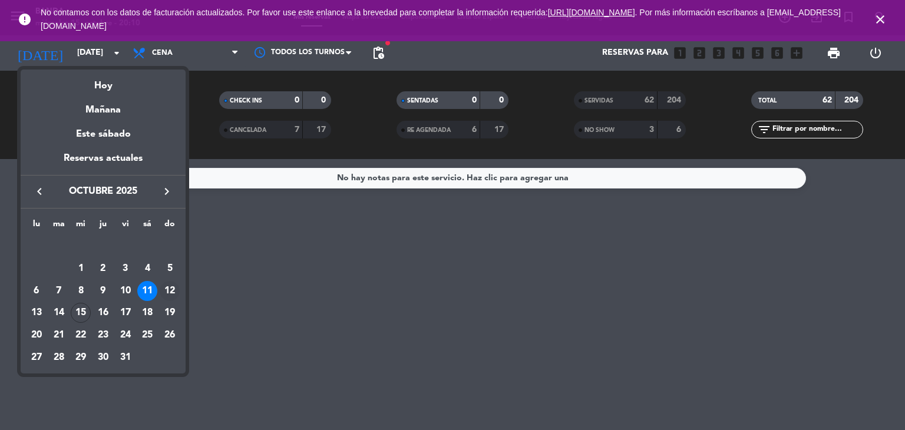
click at [164, 286] on div "12" at bounding box center [170, 291] width 20 height 20
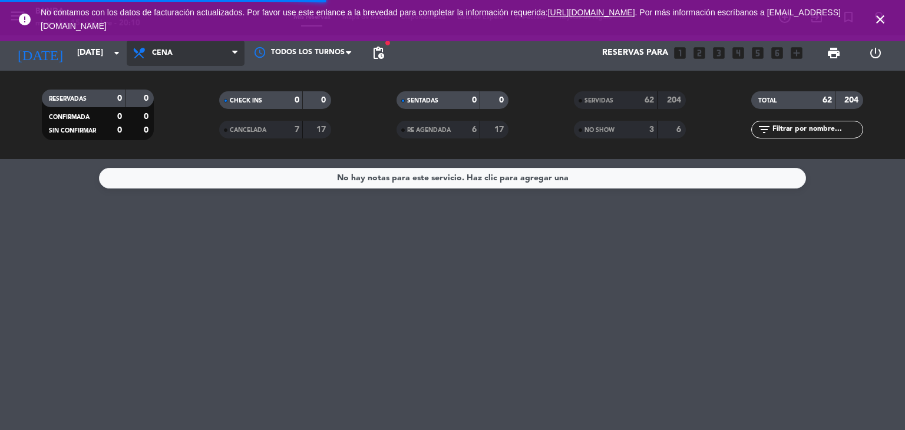
click at [170, 62] on span "Cena" at bounding box center [186, 53] width 118 height 26
click at [189, 58] on span "Cena" at bounding box center [186, 53] width 118 height 26
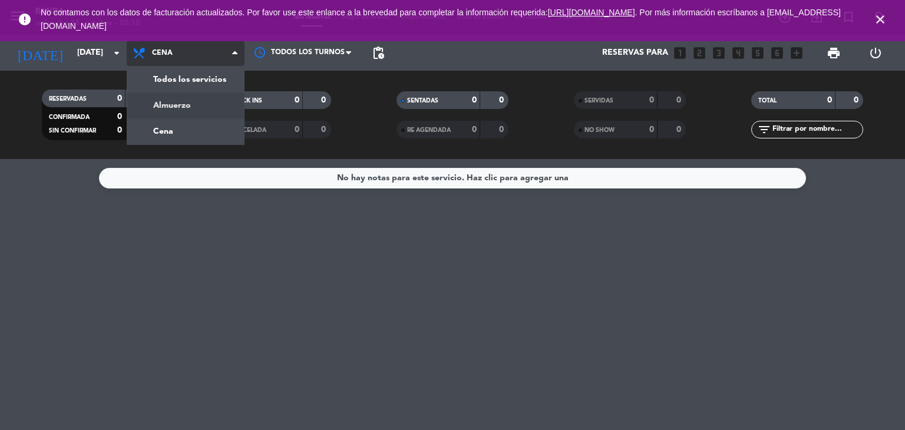
click at [188, 102] on div "menu Banda [DATE] 15. octubre - 20:10 Mis reservas Mapa de mesas Disponibilidad…" at bounding box center [452, 79] width 905 height 159
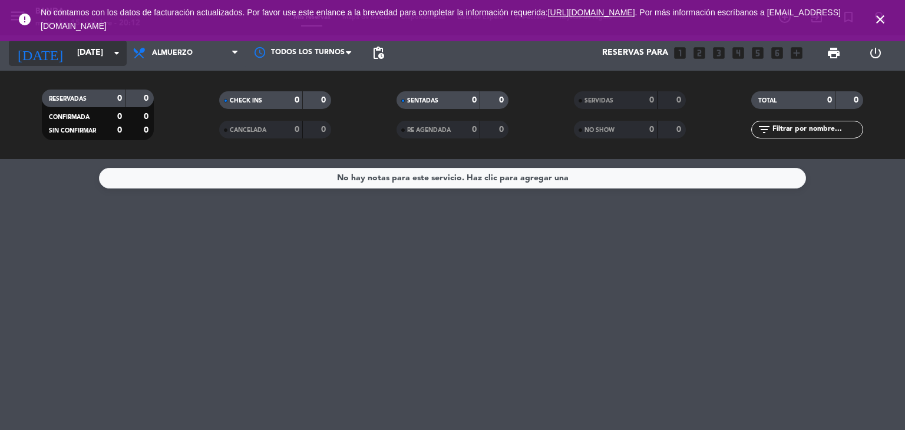
click at [80, 65] on div "[DATE] [DATE] arrow_drop_down" at bounding box center [68, 53] width 118 height 26
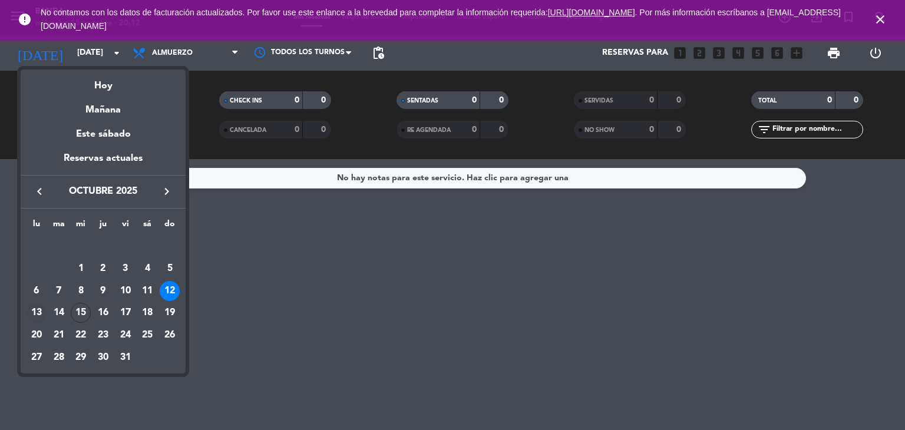
click at [40, 309] on div "13" at bounding box center [37, 313] width 20 height 20
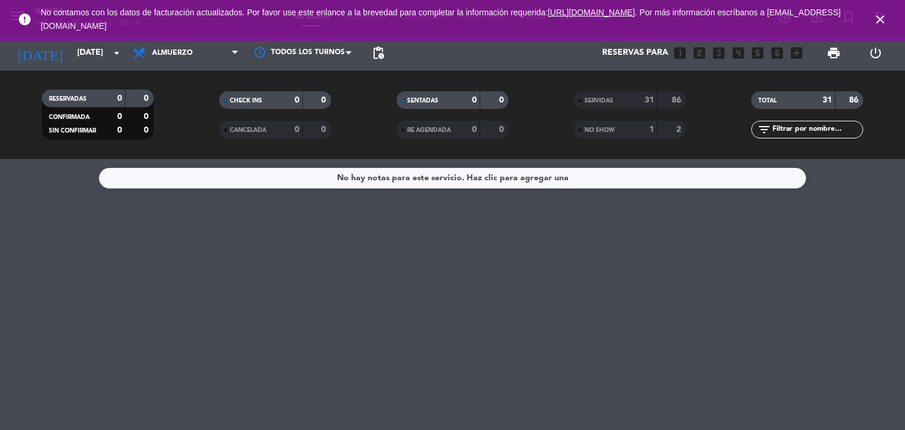
click at [219, 54] on span "Almuerzo" at bounding box center [186, 53] width 118 height 26
click at [203, 104] on div "menu Banda [DATE] 15. octubre - 20:12 Mis reservas Mapa de mesas Disponibilidad…" at bounding box center [452, 79] width 905 height 159
click at [108, 54] on input "[DATE]" at bounding box center [127, 52] width 112 height 21
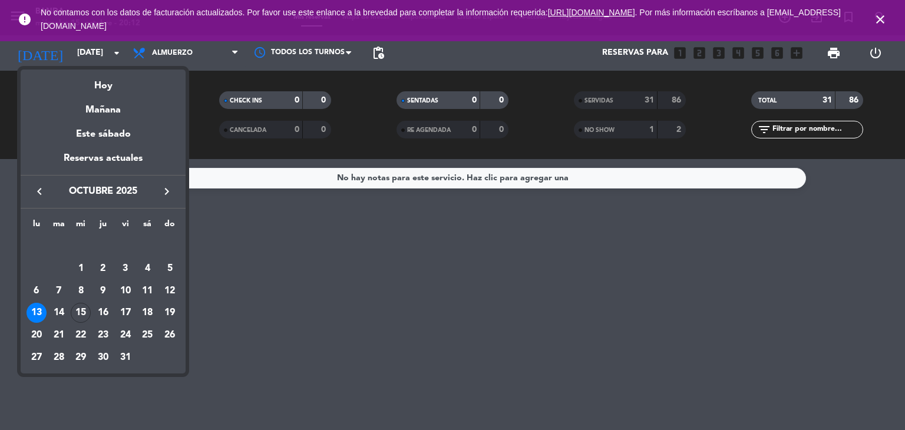
click at [196, 57] on div at bounding box center [452, 215] width 905 height 430
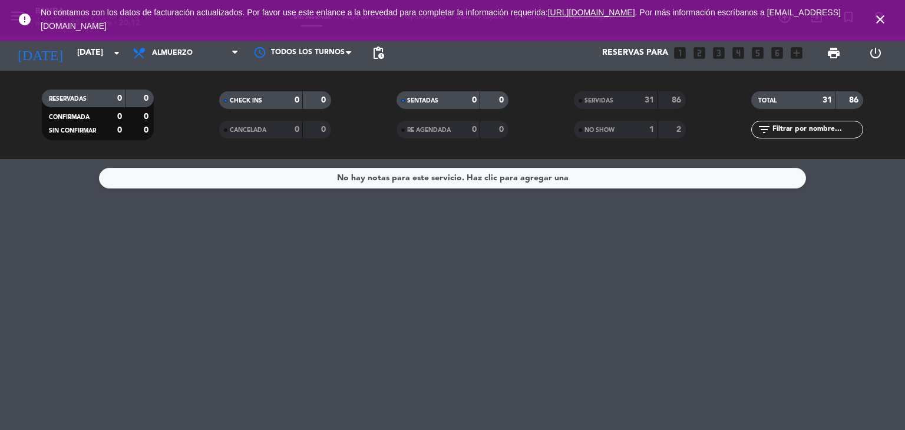
click at [196, 57] on span "Almuerzo" at bounding box center [186, 53] width 118 height 26
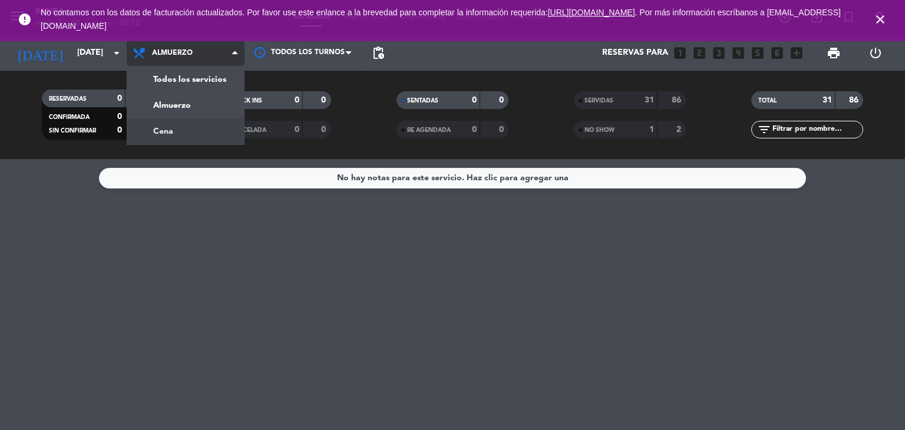
click at [181, 138] on div "menu Banda [DATE] 15. octubre - 20:12 Mis reservas Mapa de mesas Disponibilidad…" at bounding box center [452, 79] width 905 height 159
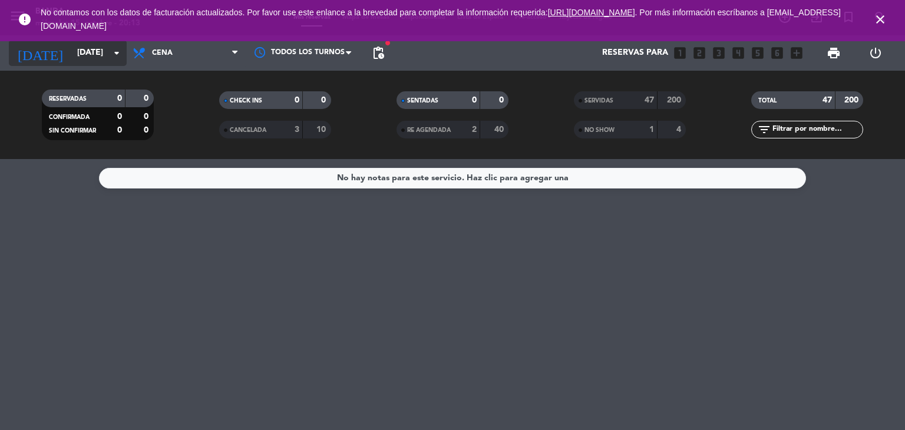
click at [104, 48] on input "[DATE]" at bounding box center [127, 52] width 112 height 21
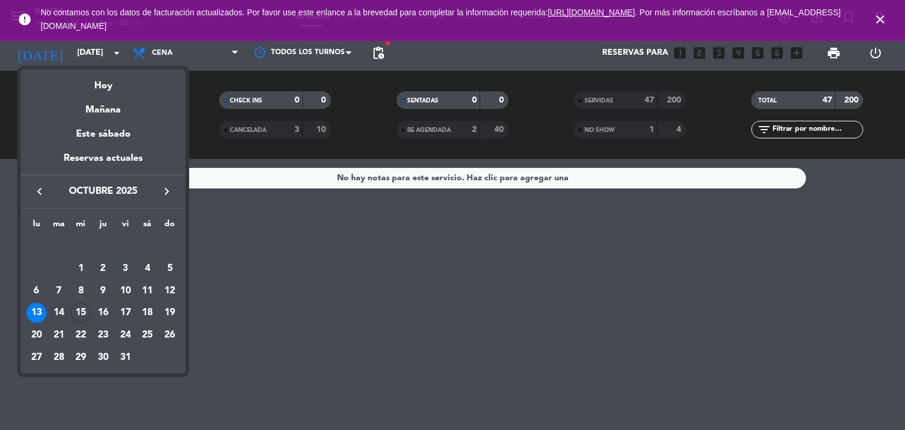
click at [59, 316] on div "14" at bounding box center [59, 313] width 20 height 20
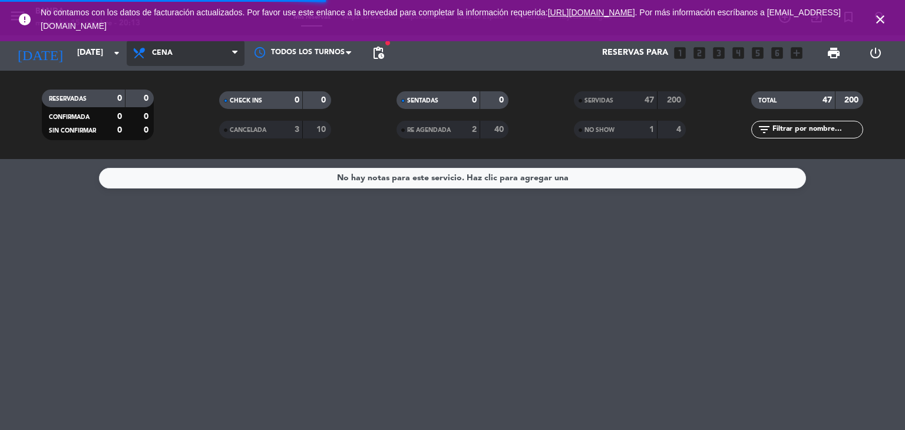
click at [199, 55] on span "Cena" at bounding box center [186, 53] width 118 height 26
click at [202, 45] on span "Cena" at bounding box center [186, 53] width 118 height 26
click at [193, 98] on div "menu Banda [DATE] 15. octubre - 20:13 Mis reservas Mapa de mesas Disponibilidad…" at bounding box center [452, 79] width 905 height 159
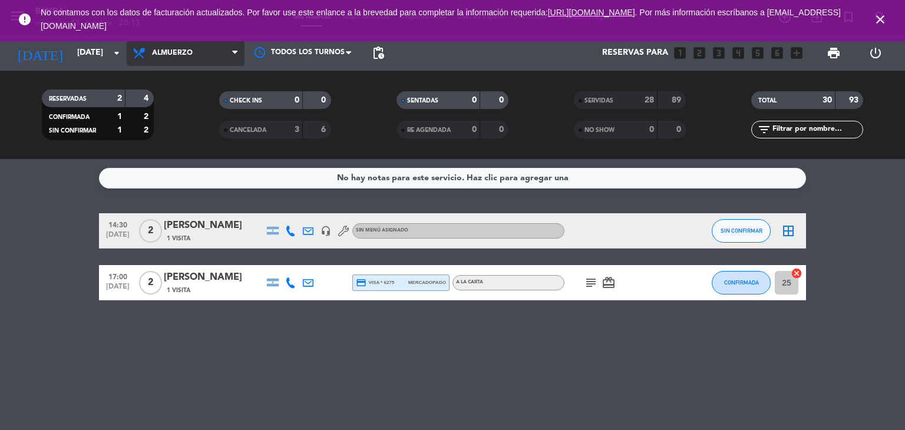
click at [176, 49] on span "Almuerzo" at bounding box center [172, 53] width 41 height 8
click at [191, 136] on div "menu Banda [DATE] 15. octubre - 20:13 Mis reservas Mapa de mesas Disponibilidad…" at bounding box center [452, 79] width 905 height 159
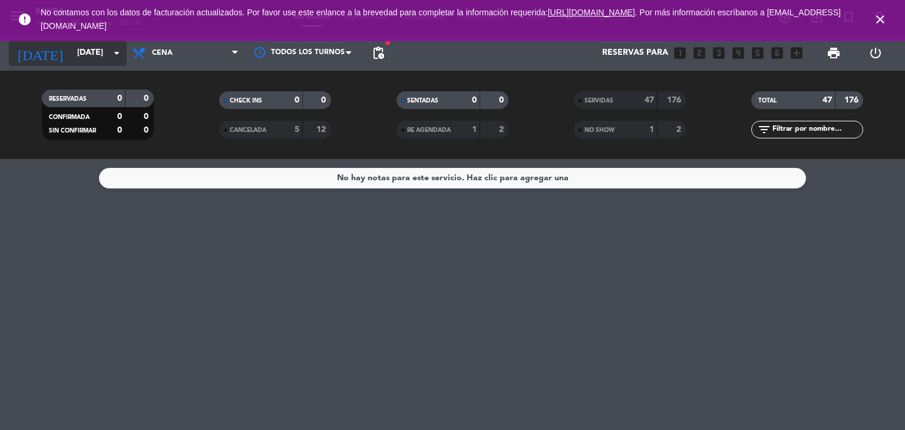
click at [104, 62] on input "[DATE]" at bounding box center [127, 52] width 112 height 21
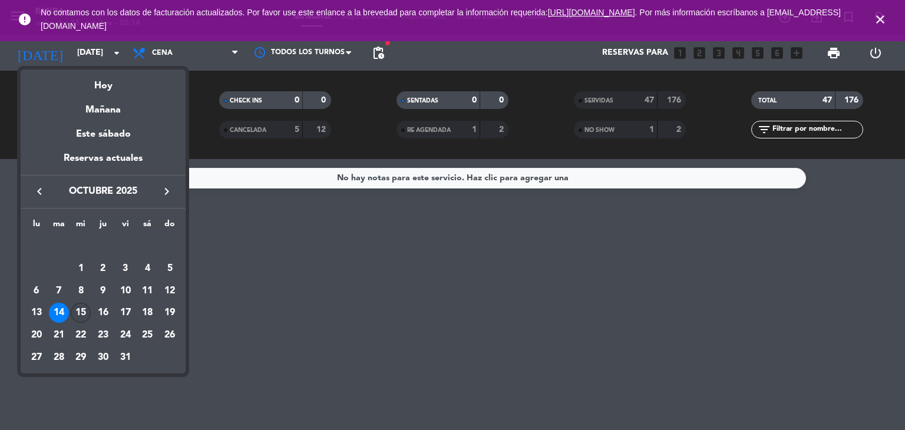
click at [77, 314] on div "15" at bounding box center [81, 313] width 20 height 20
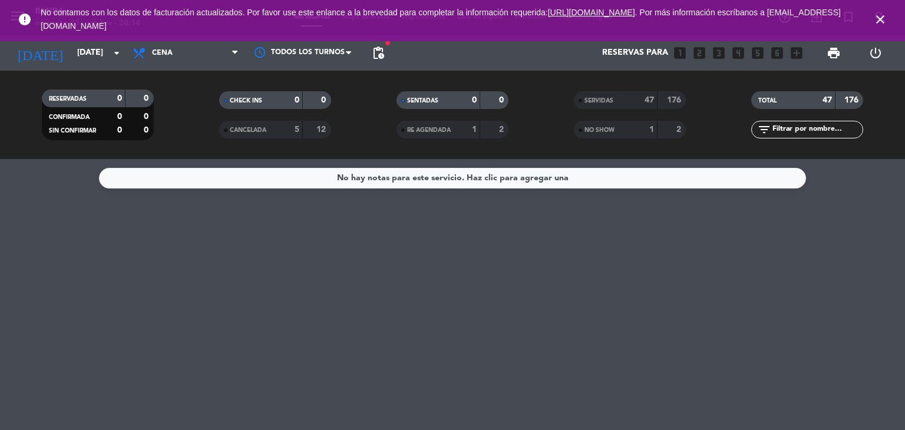
type input "[DATE]"
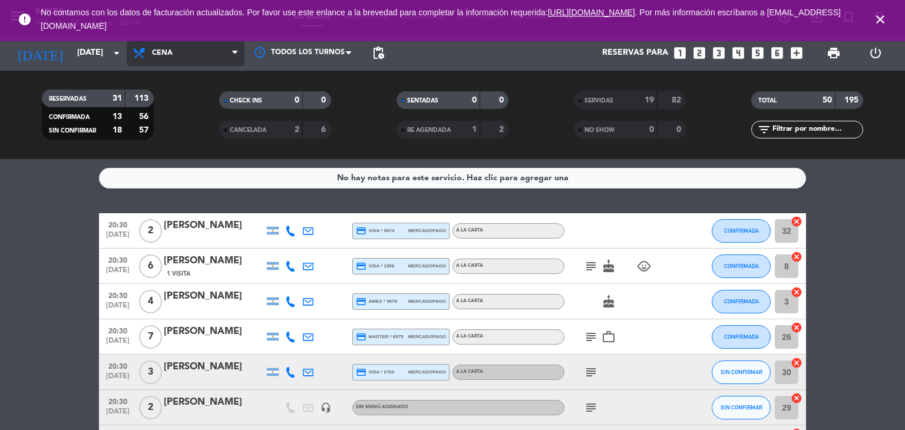
click at [203, 55] on span "Cena" at bounding box center [186, 53] width 118 height 26
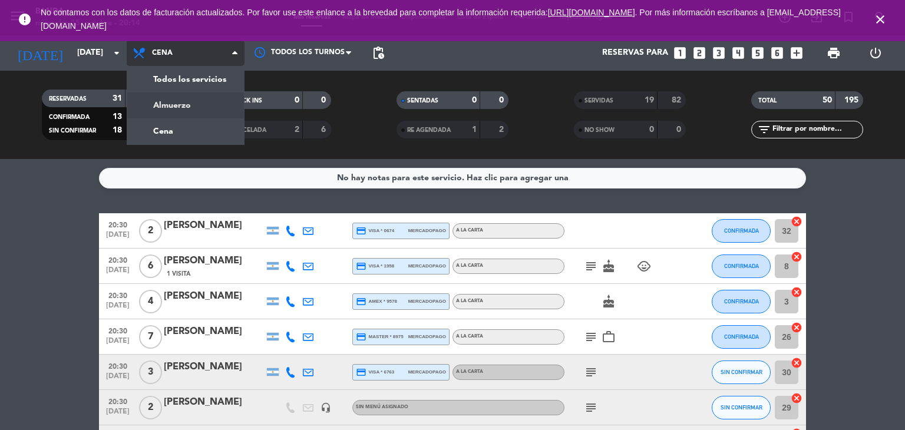
click at [190, 103] on div "menu Banda [DATE] 15. octubre - 20:14 Mis reservas Mapa de mesas Disponibilidad…" at bounding box center [452, 79] width 905 height 159
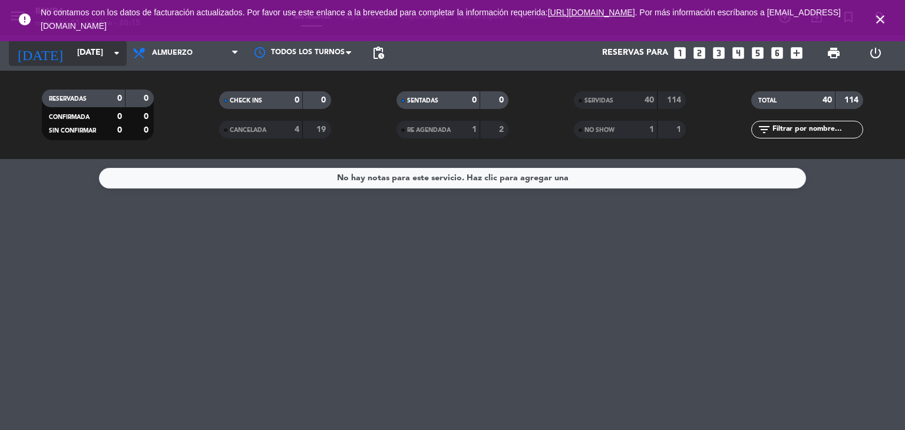
click at [114, 59] on icon "arrow_drop_down" at bounding box center [117, 53] width 14 height 14
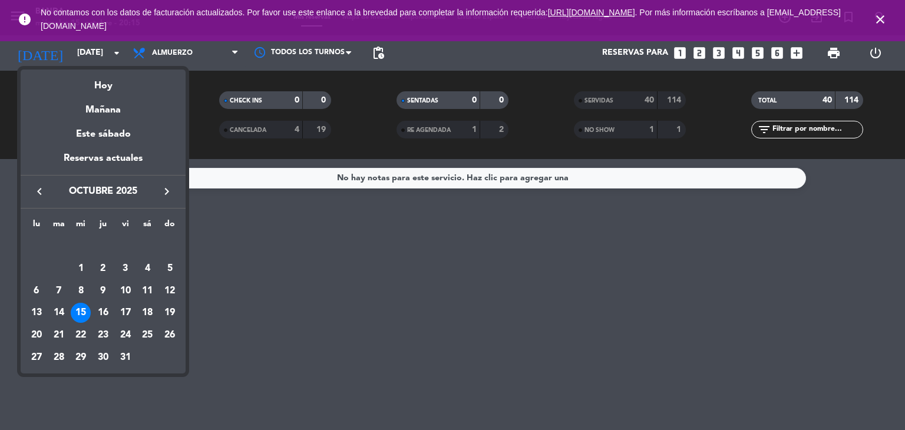
click at [159, 57] on div at bounding box center [452, 215] width 905 height 430
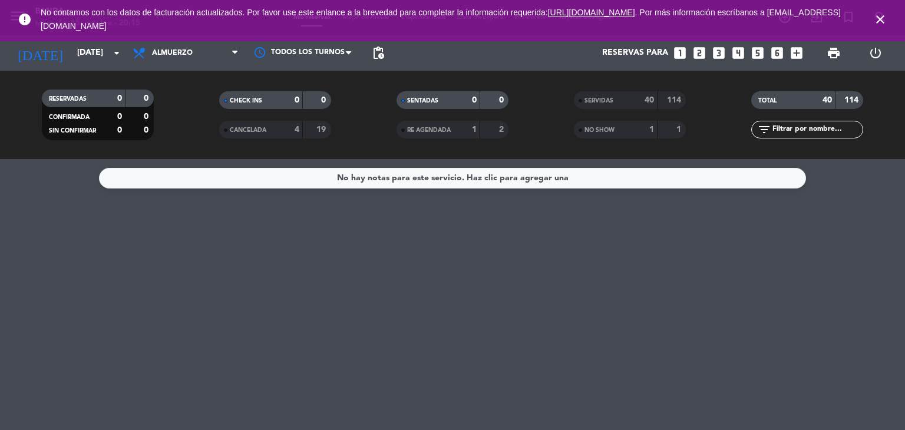
click at [159, 57] on span "Almuerzo" at bounding box center [172, 53] width 41 height 8
click at [167, 127] on div "menu Banda [DATE] 15. octubre - 20:15 Mis reservas Mapa de mesas Disponibilidad…" at bounding box center [452, 79] width 905 height 159
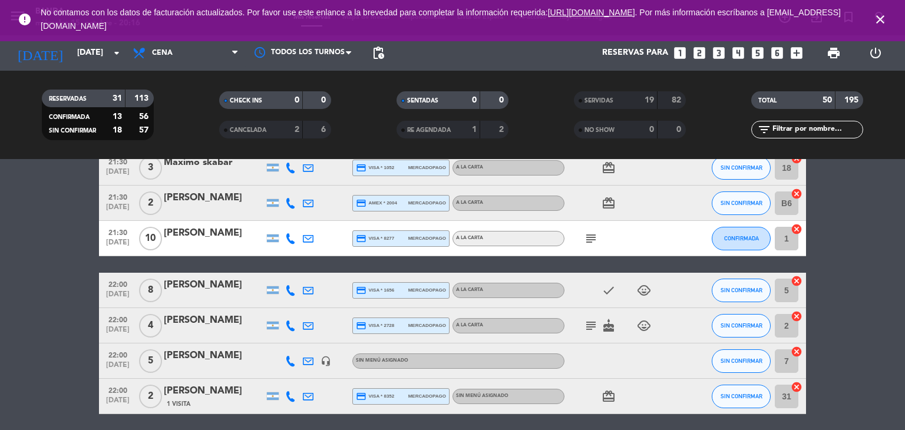
scroll to position [806, 0]
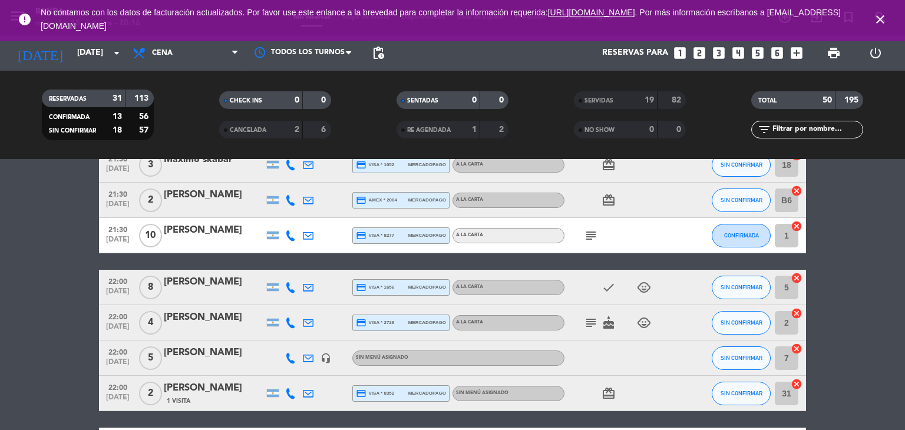
click at [247, 295] on div at bounding box center [214, 294] width 100 height 9
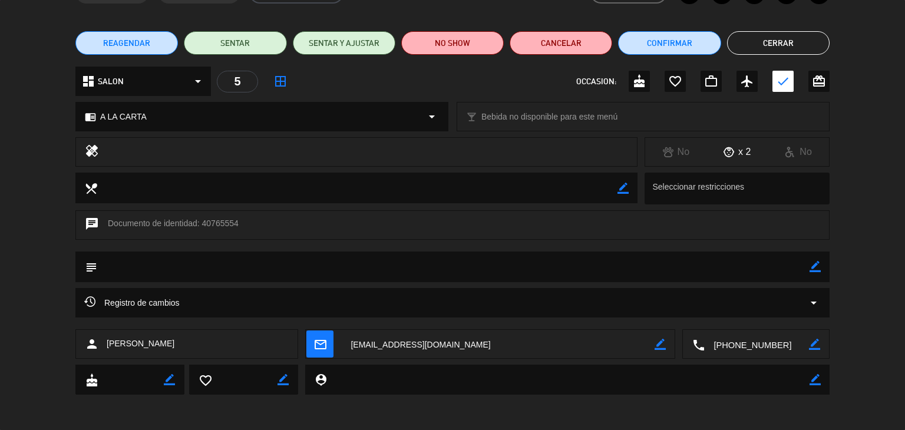
scroll to position [0, 0]
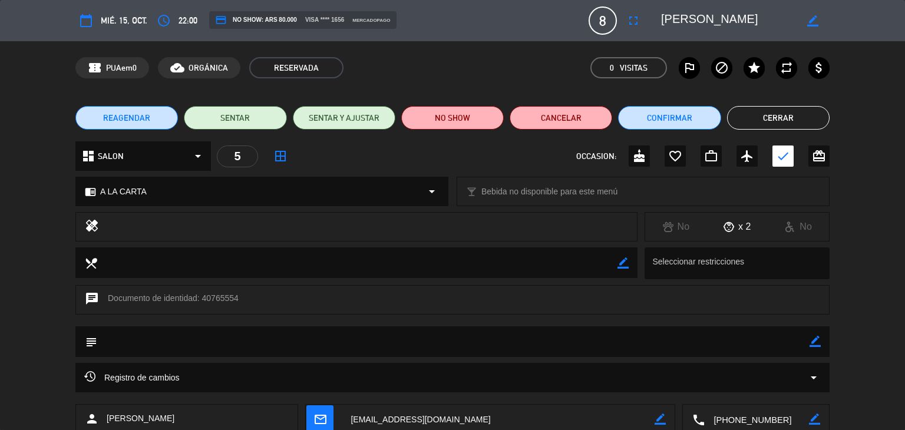
click at [778, 125] on button "Cerrar" at bounding box center [778, 118] width 102 height 24
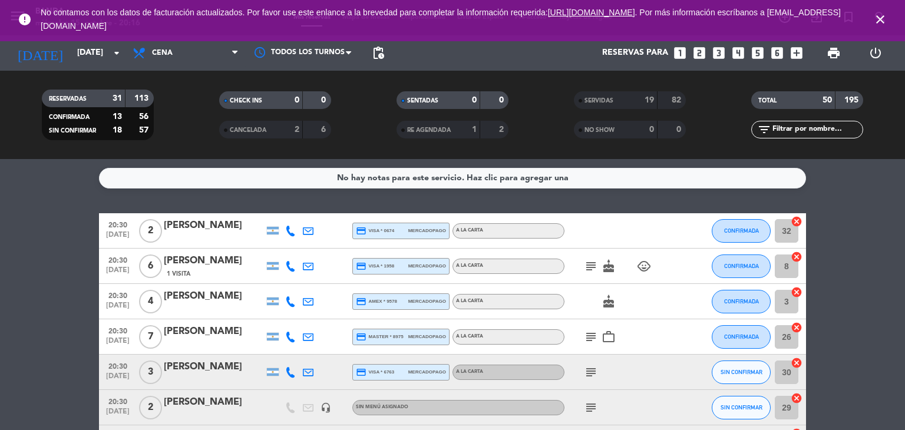
click at [587, 264] on icon "subject" at bounding box center [591, 266] width 14 height 14
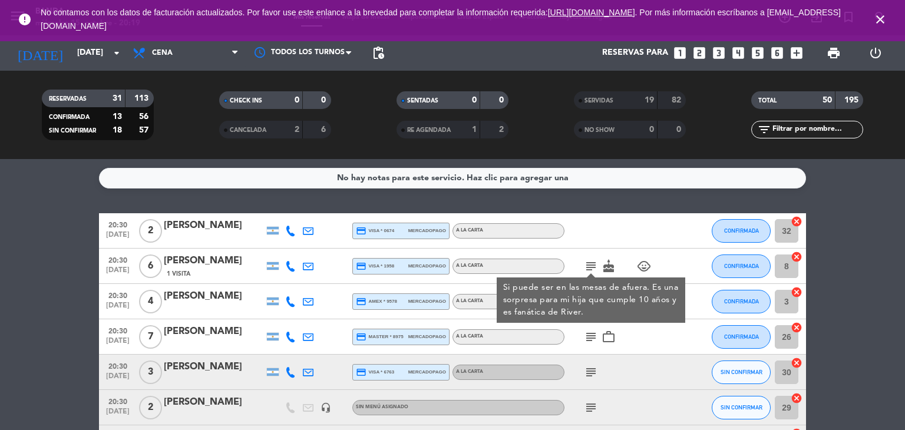
click at [655, 368] on div "subject" at bounding box center [617, 372] width 106 height 35
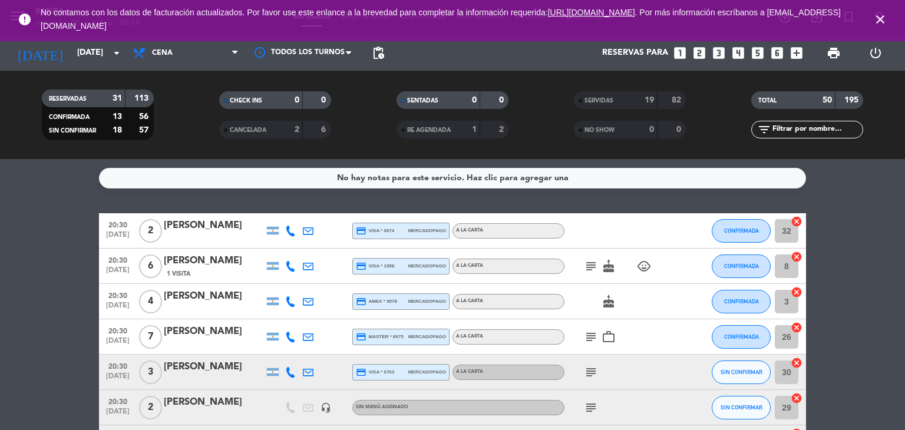
click at [881, 22] on icon "close" at bounding box center [880, 19] width 14 height 14
